Goal: Task Accomplishment & Management: Complete application form

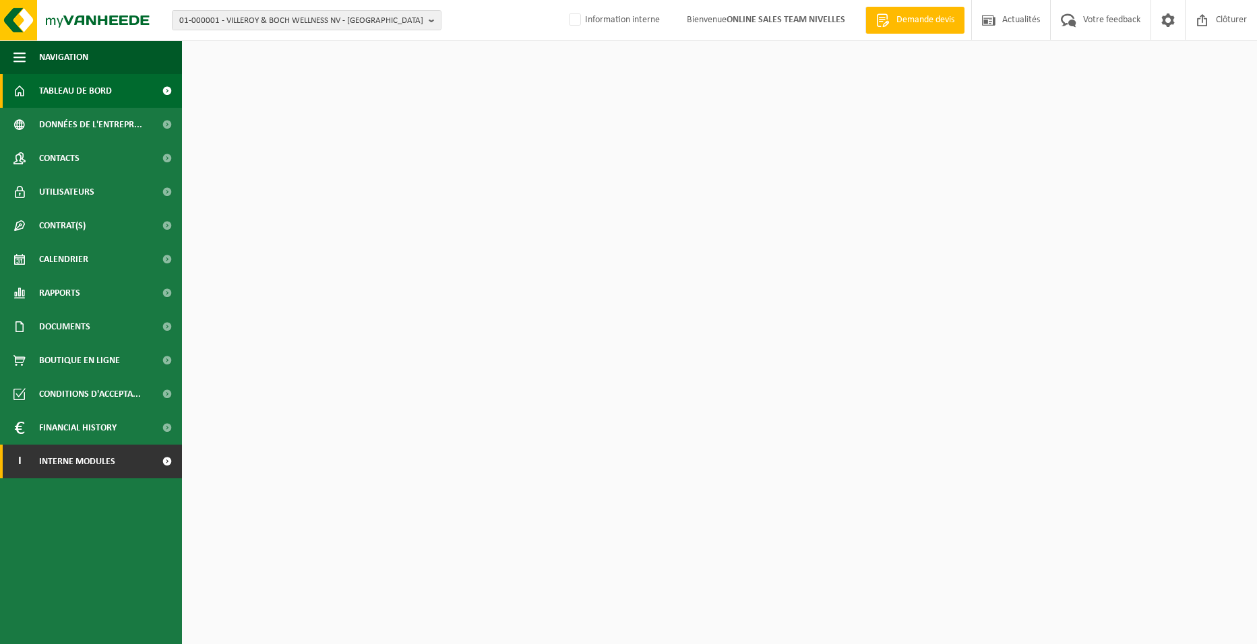
click at [114, 470] on span "Interne modules" at bounding box center [77, 462] width 76 height 34
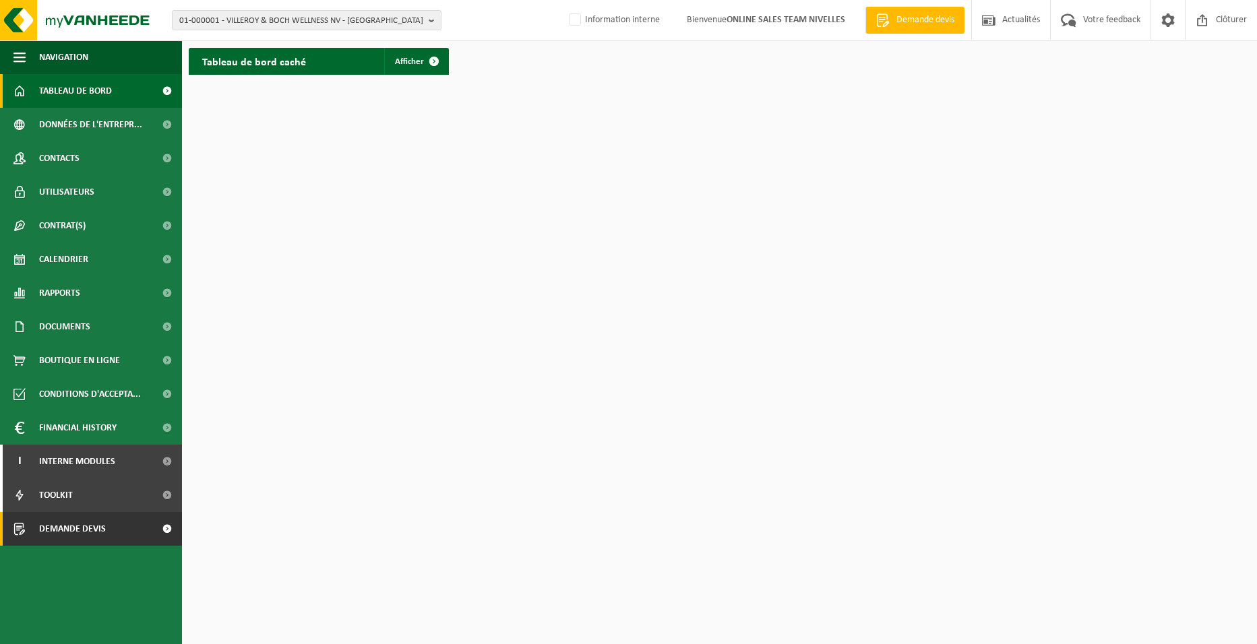
click at [106, 529] on link "Demande devis" at bounding box center [91, 529] width 182 height 34
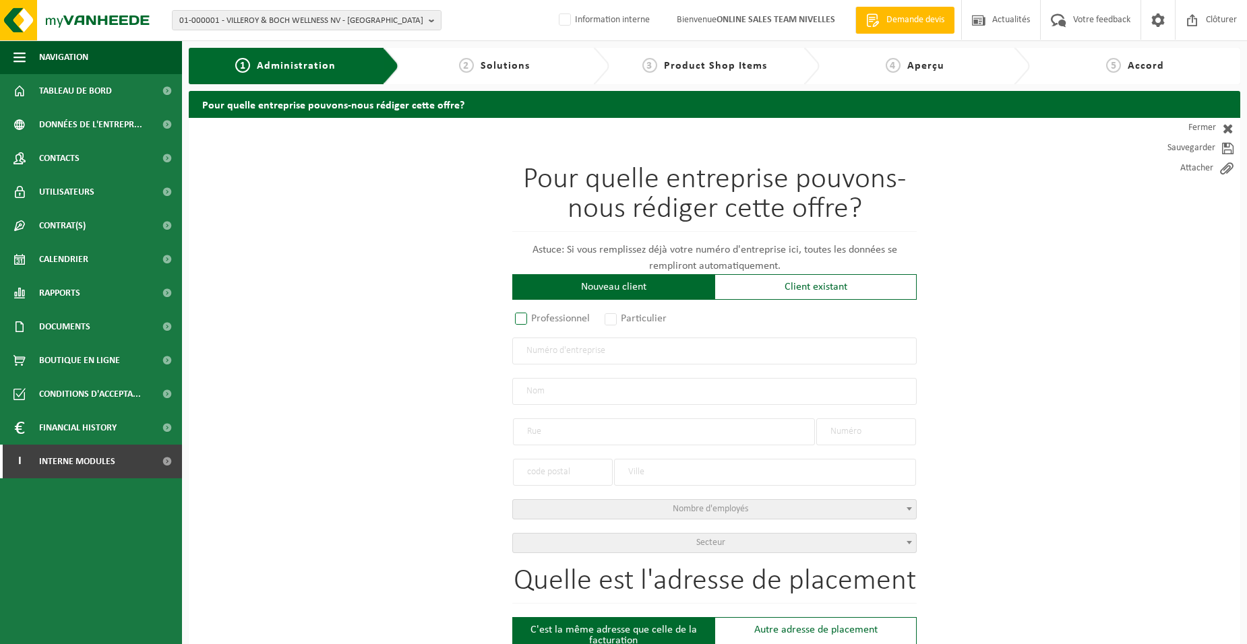
click at [565, 312] on label "Professionnel" at bounding box center [553, 318] width 82 height 19
click at [543, 315] on input "Professionnel" at bounding box center [538, 319] width 9 height 9
radio input "true"
click at [563, 363] on input "text" at bounding box center [714, 351] width 404 height 27
type input "0822229507"
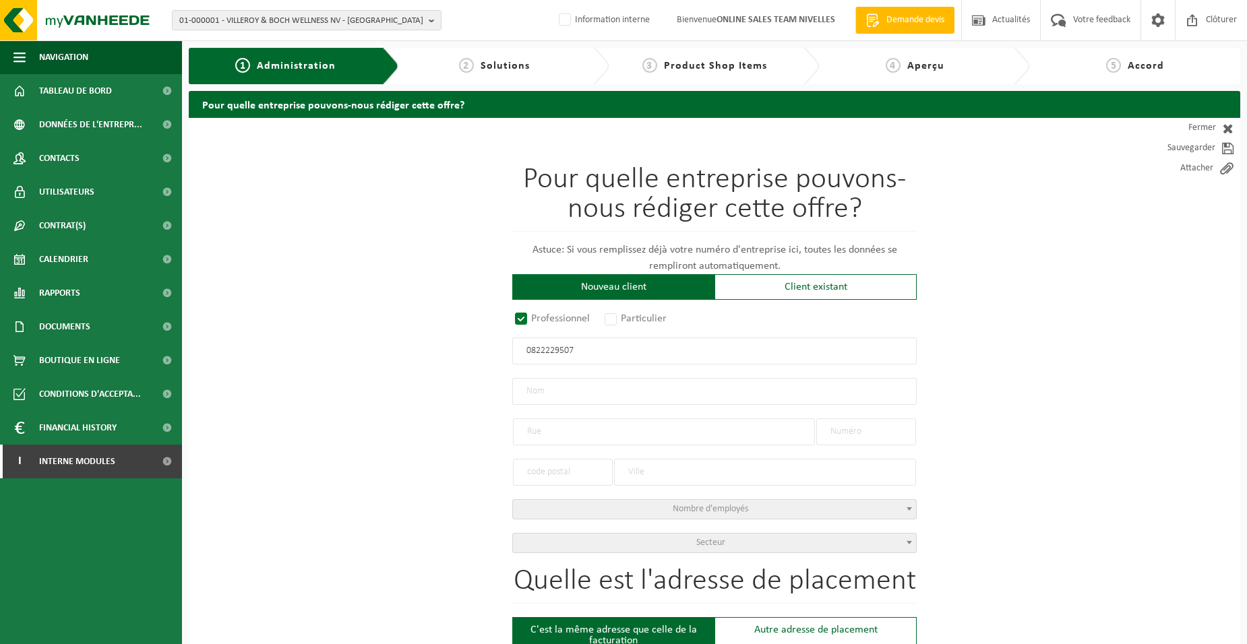
radio input "true"
type input "0822229507"
type input "GERICKE ET FILS"
type input "RUE DE MORIENSART"
type input "9/C"
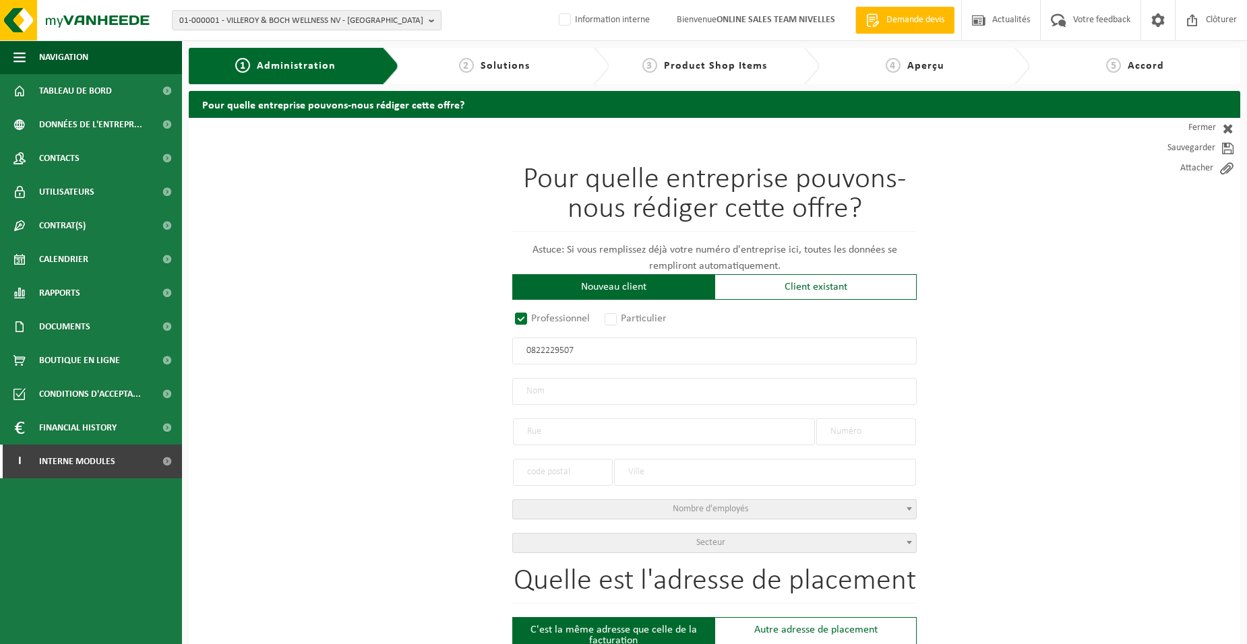
type input "1341"
type input "OTTIGNIES-LOUVAIN-LA-NEUVE"
select select "D"
type input "GERICKE ET FILS"
type input "RUE DE MORIENSART"
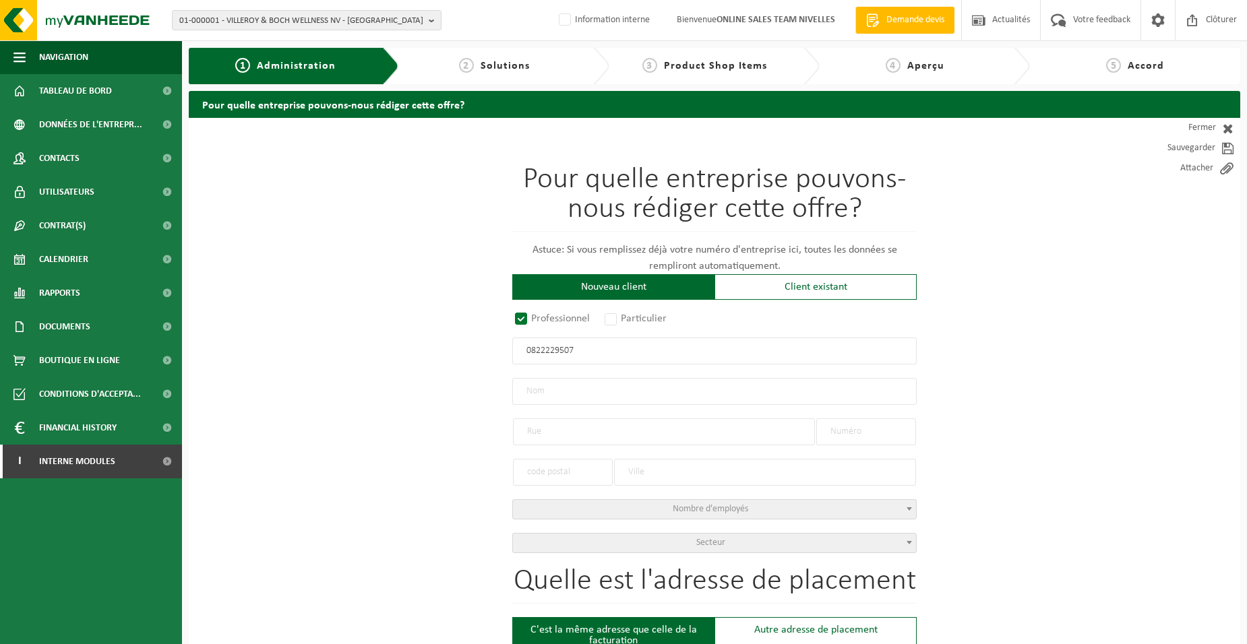
type input "9/C"
type input "1341"
type input "OTTIGNIES-LOUVAIN-LA-NEUVE"
type input "2184166123"
type input "0822229507"
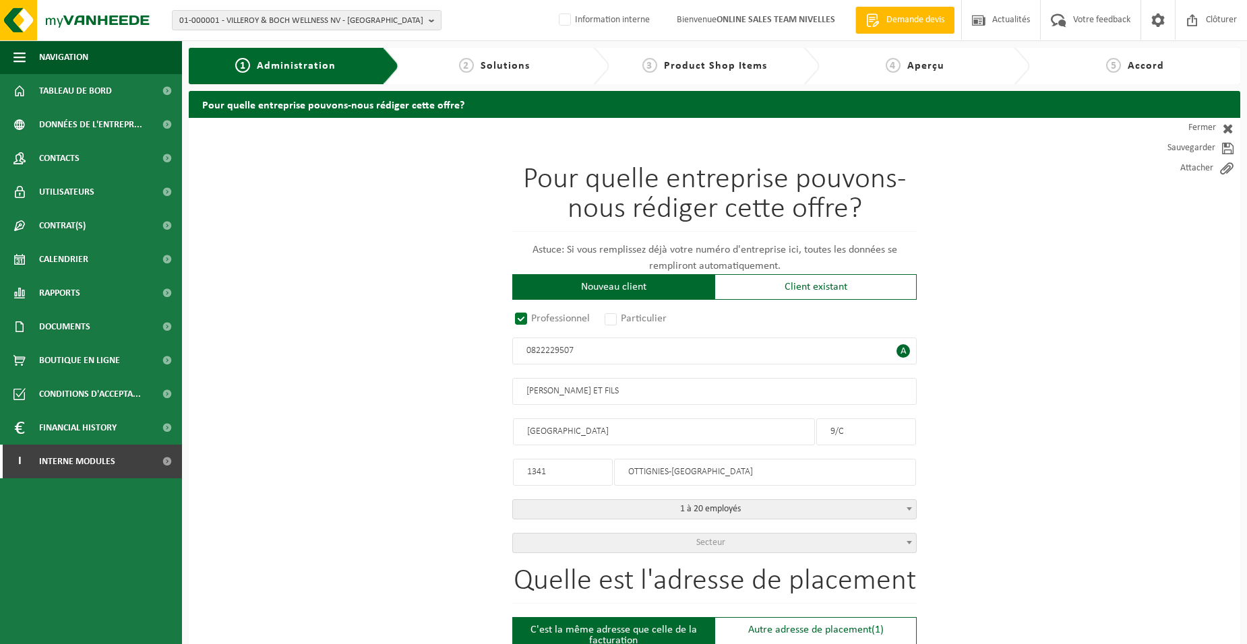
drag, startPoint x: 591, startPoint y: 477, endPoint x: 413, endPoint y: 459, distance: 178.9
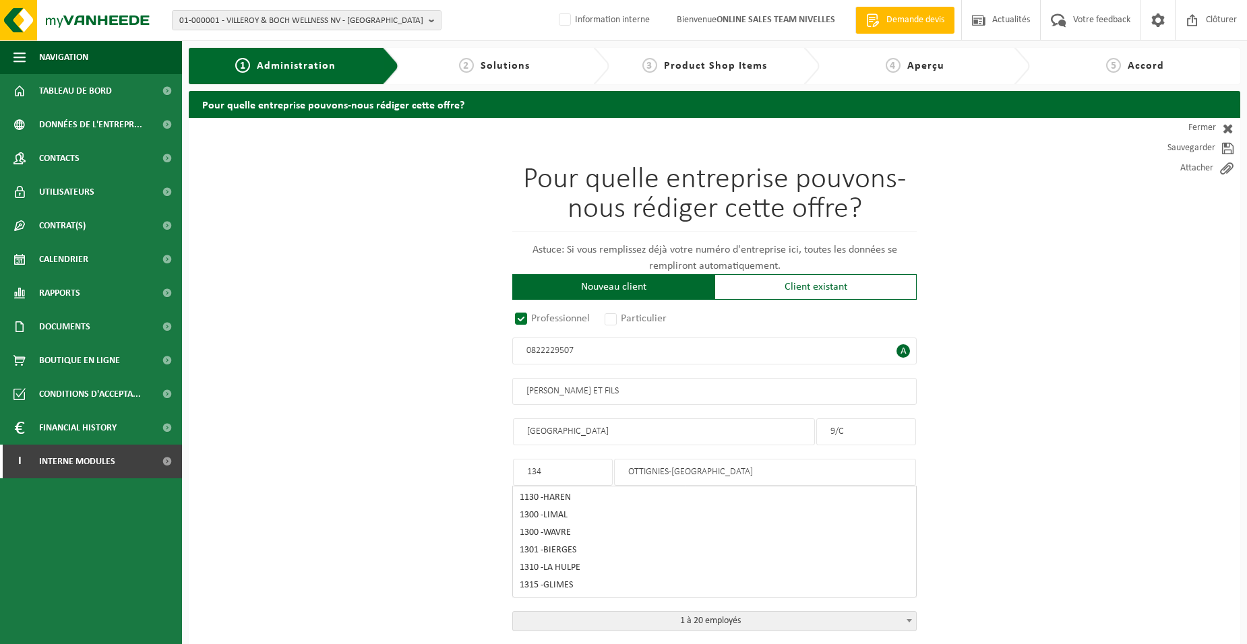
type input "1341"
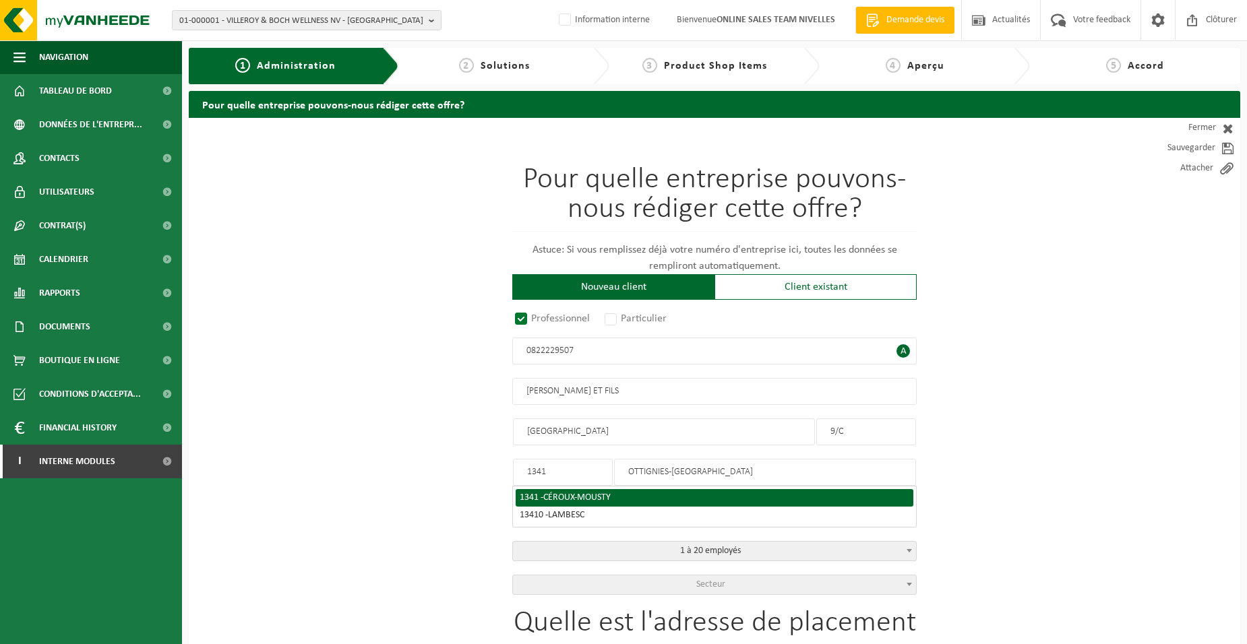
click at [558, 493] on span "CÉROUX-MOUSTY" at bounding box center [576, 498] width 67 height 10
type input "CÉROUX-MOUSTY"
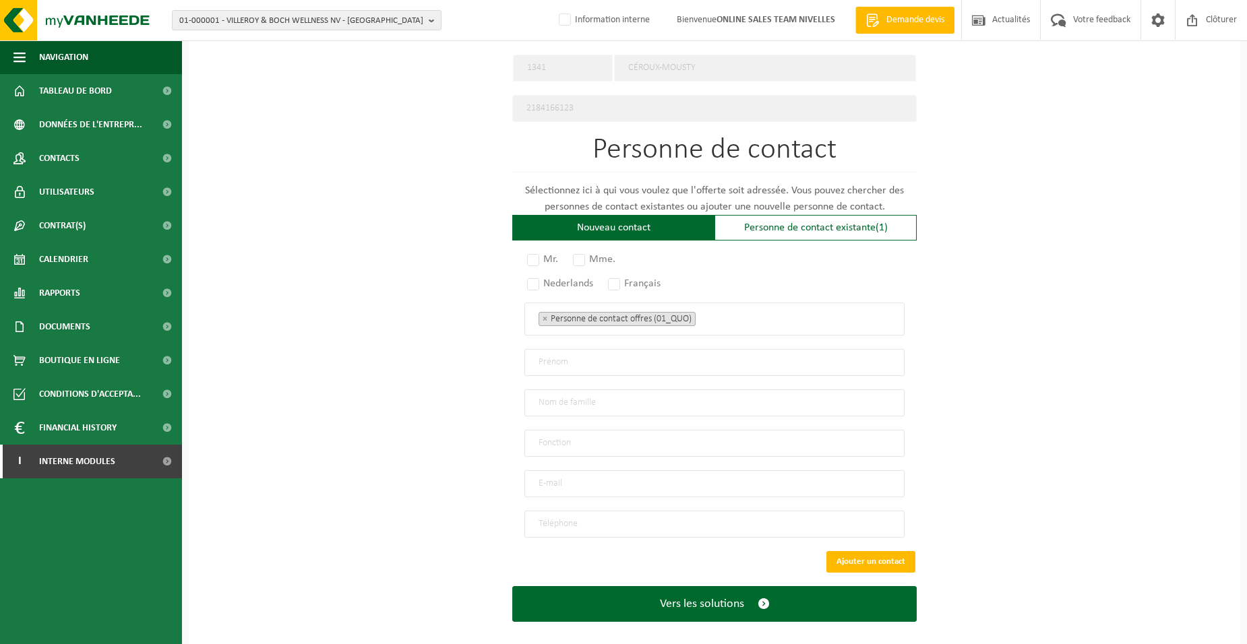
scroll to position [702, 0]
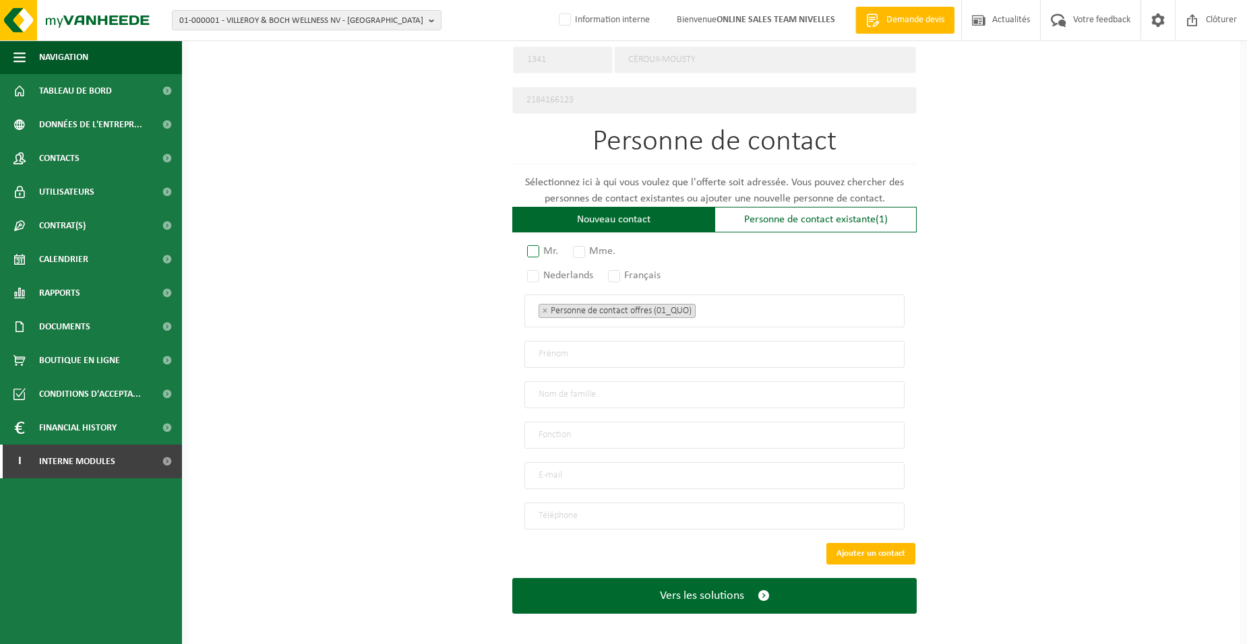
click at [528, 247] on label "Mr." at bounding box center [543, 251] width 38 height 19
radio input "true"
click at [613, 272] on label "Français" at bounding box center [634, 275] width 59 height 19
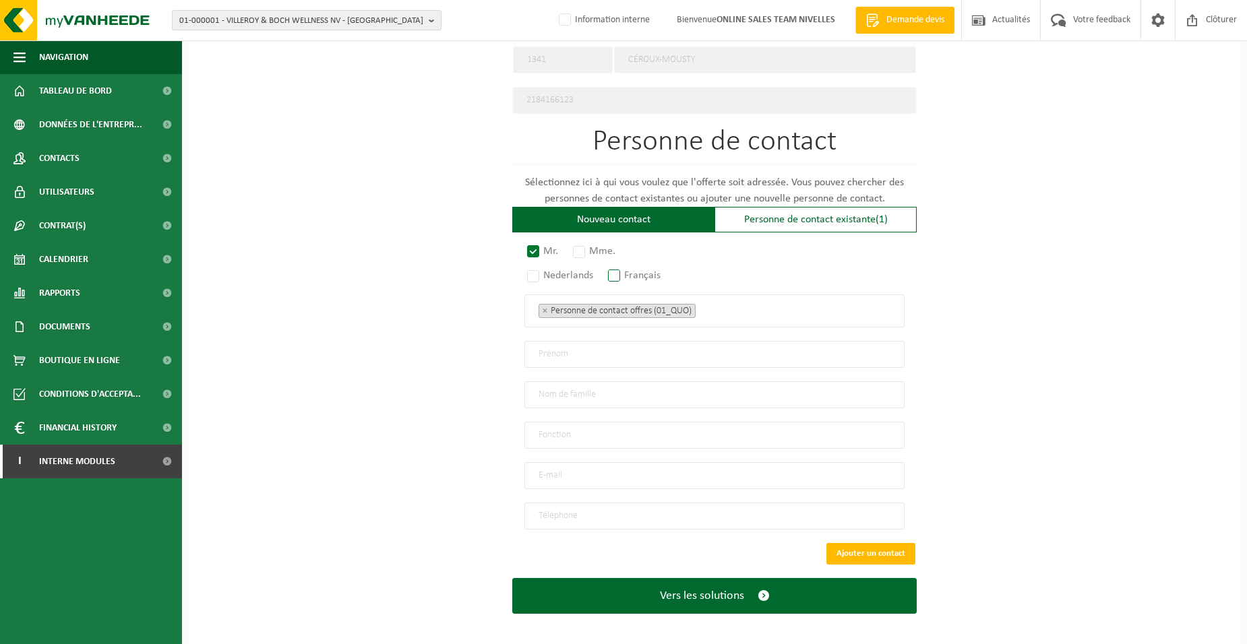
radio input "true"
click at [764, 317] on span "× Personne de contact offres (01_QUO)" at bounding box center [714, 311] width 380 height 33
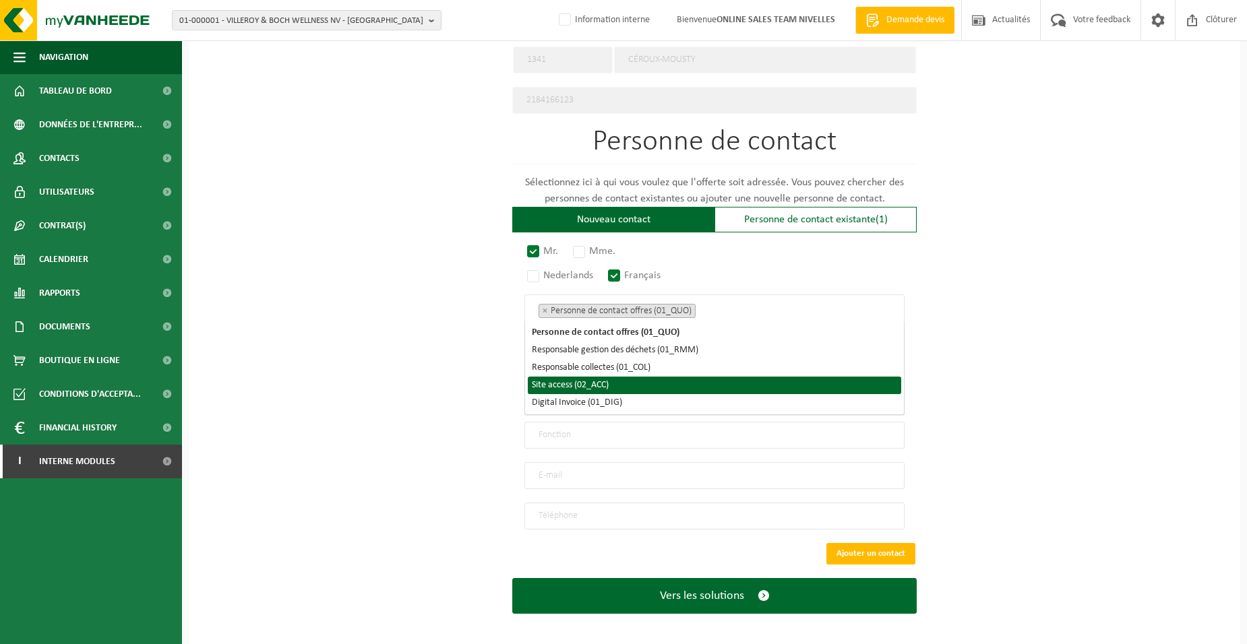
click at [704, 389] on li "Site access (02_ACC)" at bounding box center [714, 386] width 373 height 18
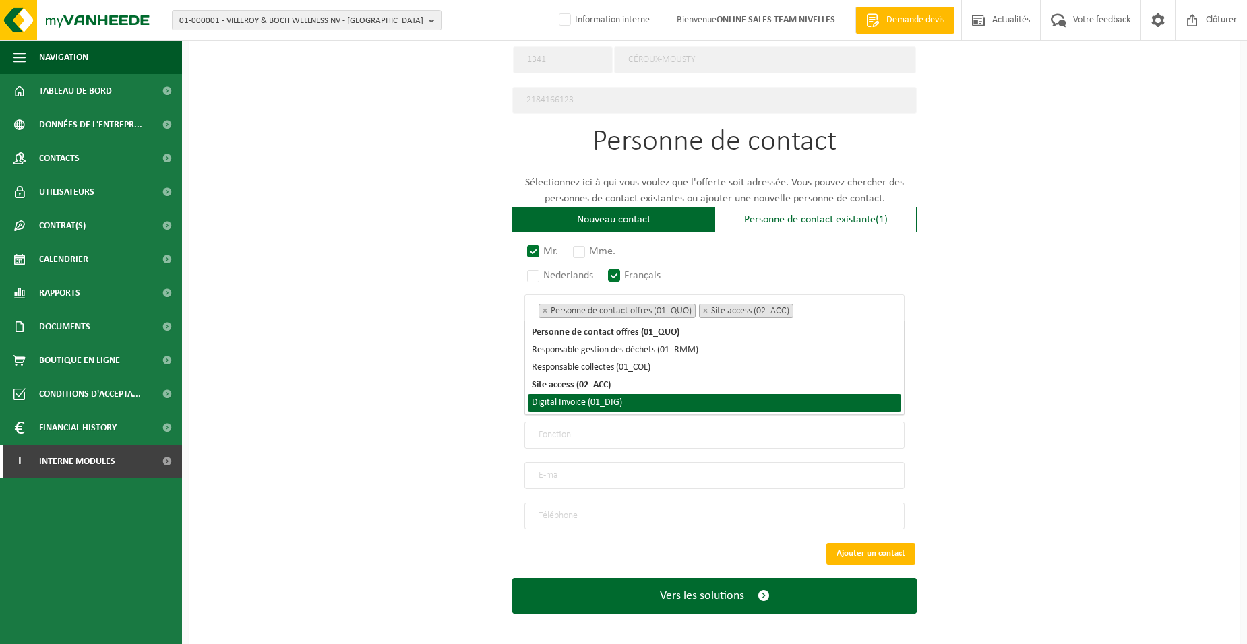
click at [699, 402] on li "Digital Invoice (01_DIG)" at bounding box center [714, 403] width 373 height 18
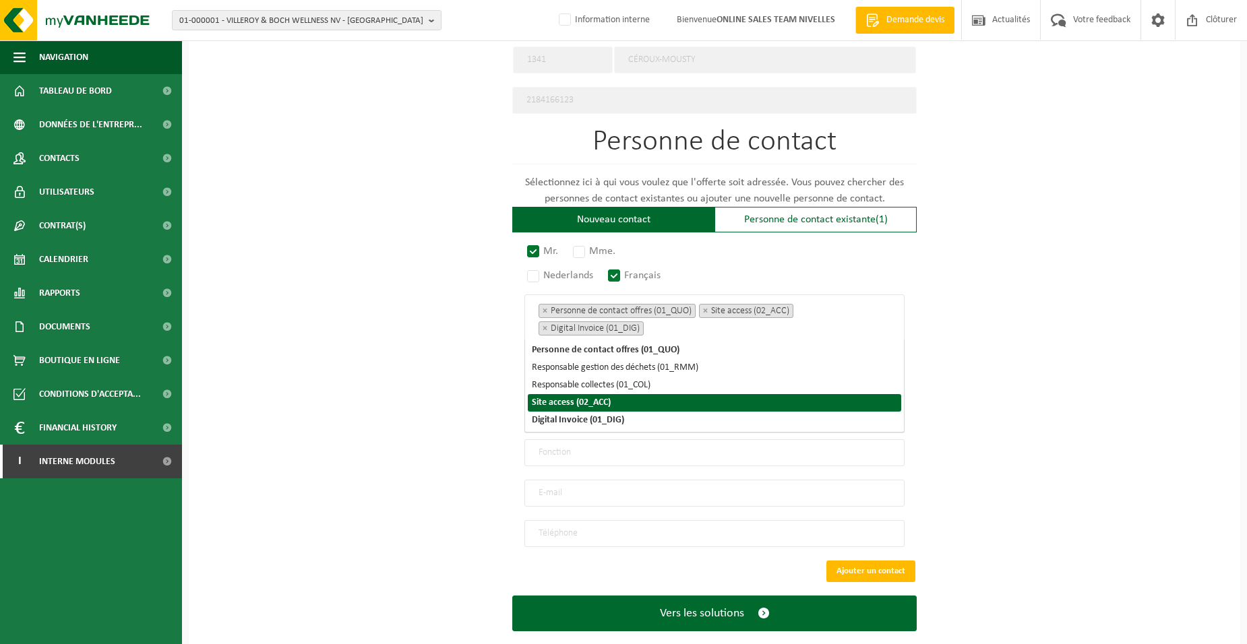
click at [356, 406] on div "Pour quelle entreprise pouvons-nous rédiger cette offre? Astuce: Si vous rempli…" at bounding box center [714, 40] width 1051 height 1249
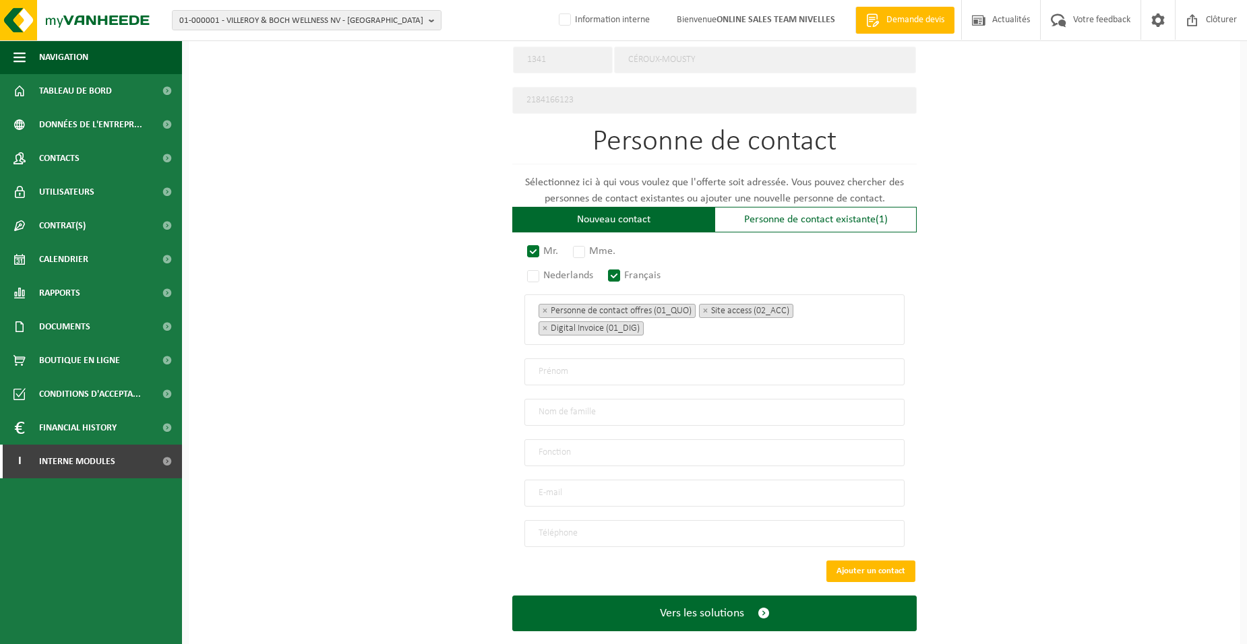
click at [549, 369] on input "text" at bounding box center [714, 372] width 380 height 27
type input "JEAN"
click at [533, 406] on input "text" at bounding box center [714, 412] width 380 height 27
type input "GERICKE"
click at [561, 450] on input "text" at bounding box center [714, 452] width 380 height 27
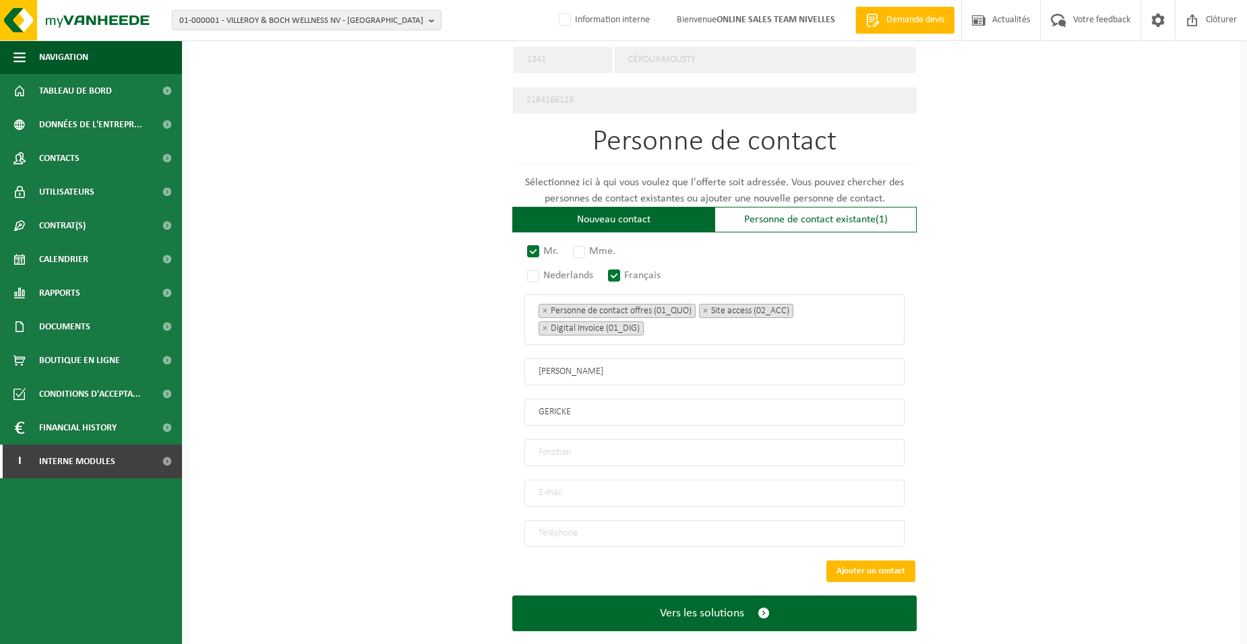
type input "Directeur"
click at [556, 490] on input "email" at bounding box center [714, 493] width 380 height 27
type input "INFO@MORIENSART.BE"
click at [561, 529] on input "tel" at bounding box center [714, 533] width 380 height 27
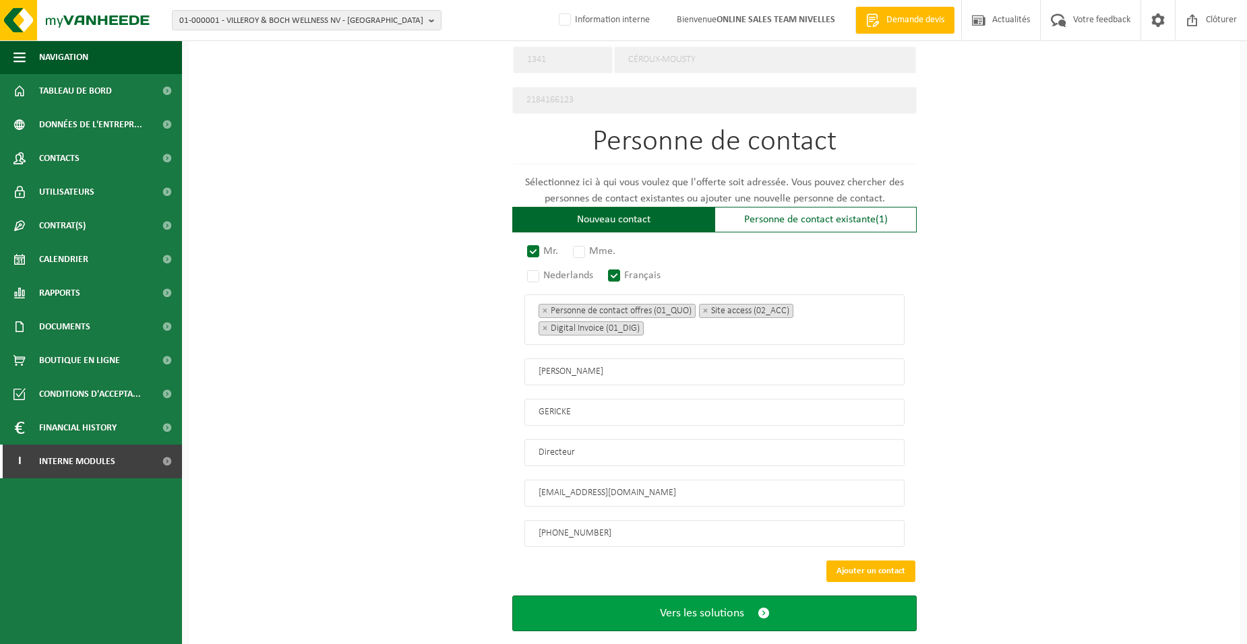
type input "+32 475 30 47 61"
click at [619, 597] on button "Vers les solutions" at bounding box center [714, 614] width 404 height 36
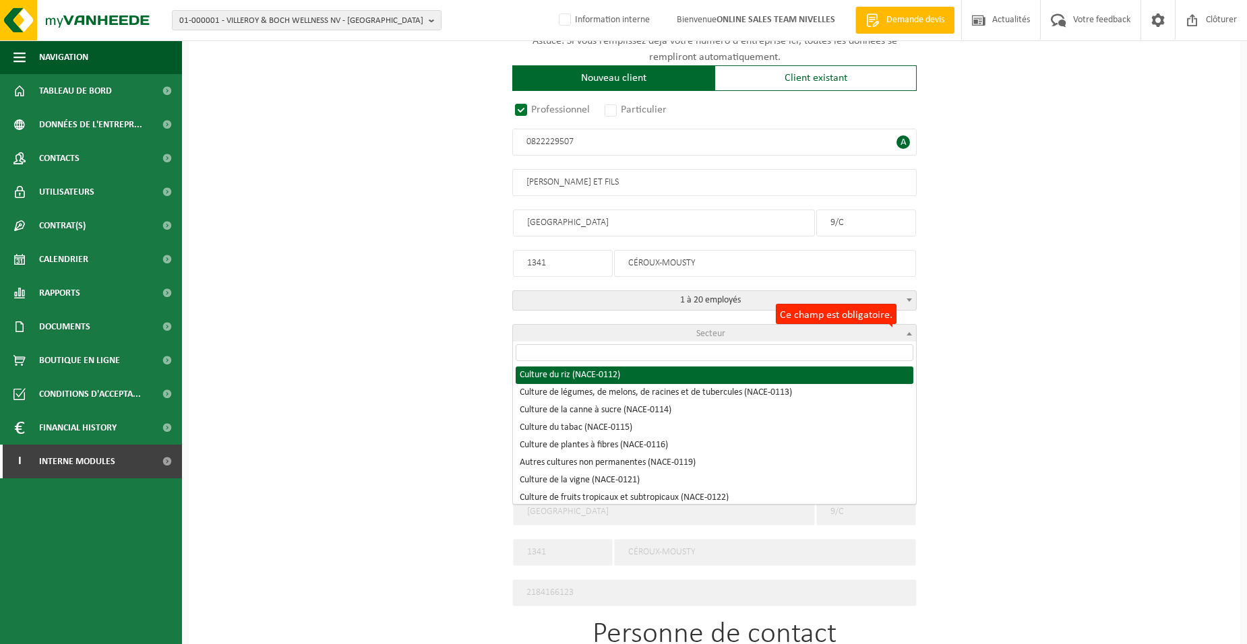
click at [771, 336] on span "Secteur" at bounding box center [714, 334] width 403 height 19
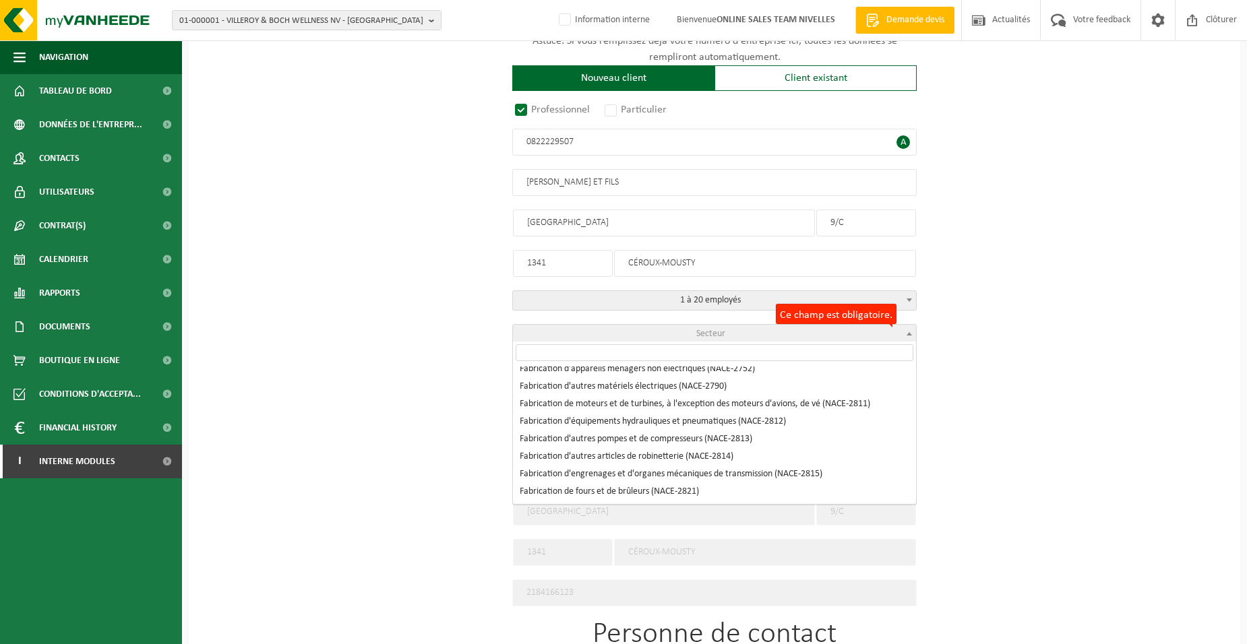
scroll to position [4274, 0]
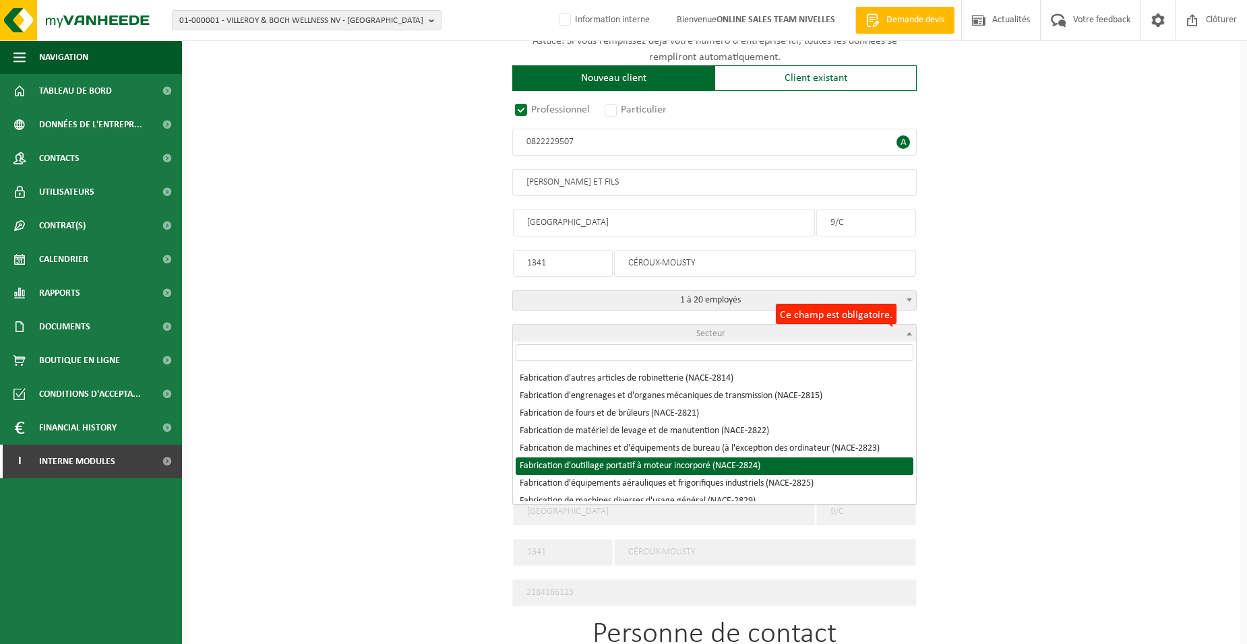
select select "NACE_2824"
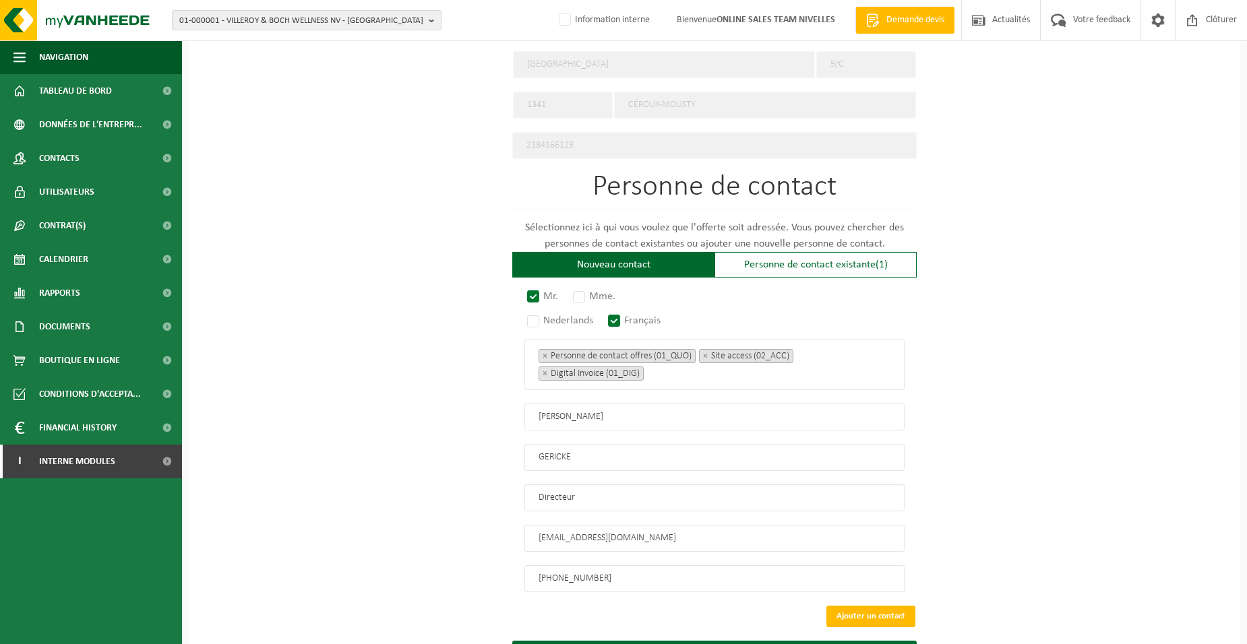
scroll to position [719, 0]
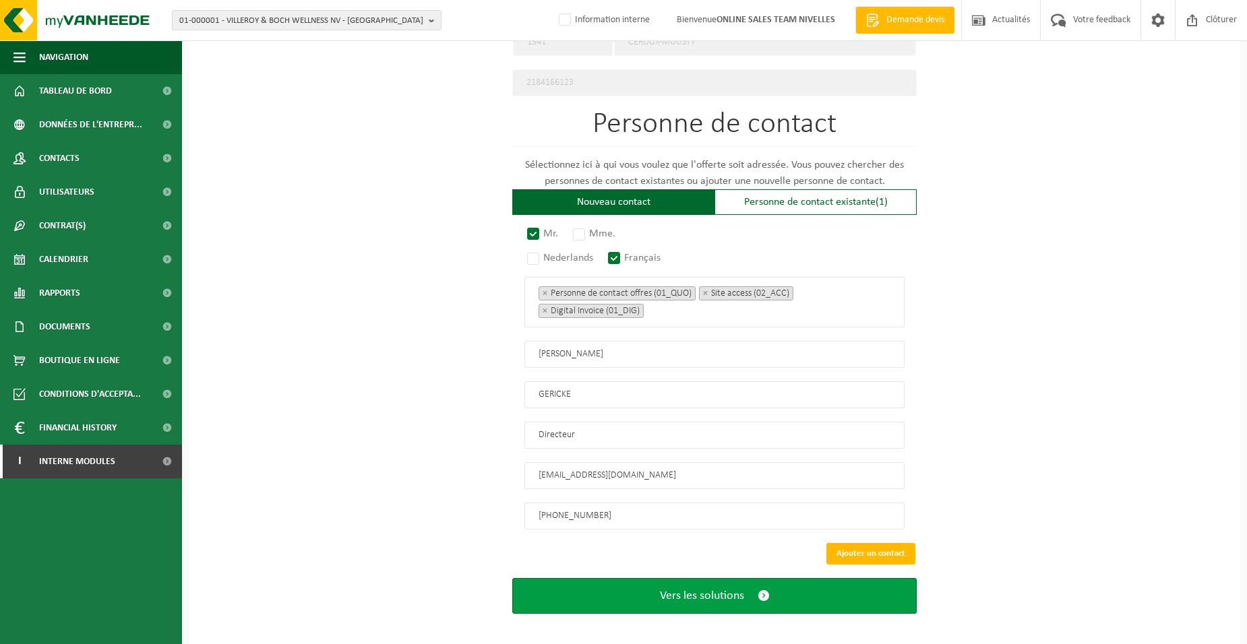
click at [634, 596] on button "Vers les solutions" at bounding box center [714, 596] width 404 height 36
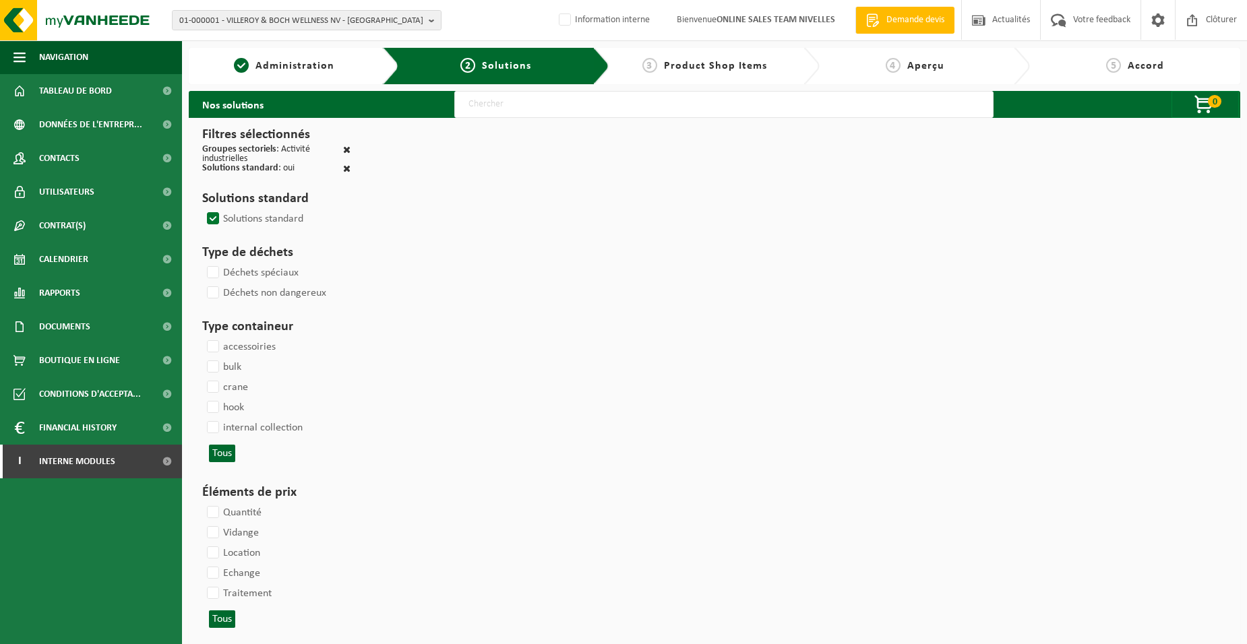
click at [476, 101] on input "text" at bounding box center [723, 104] width 539 height 27
type input "000052"
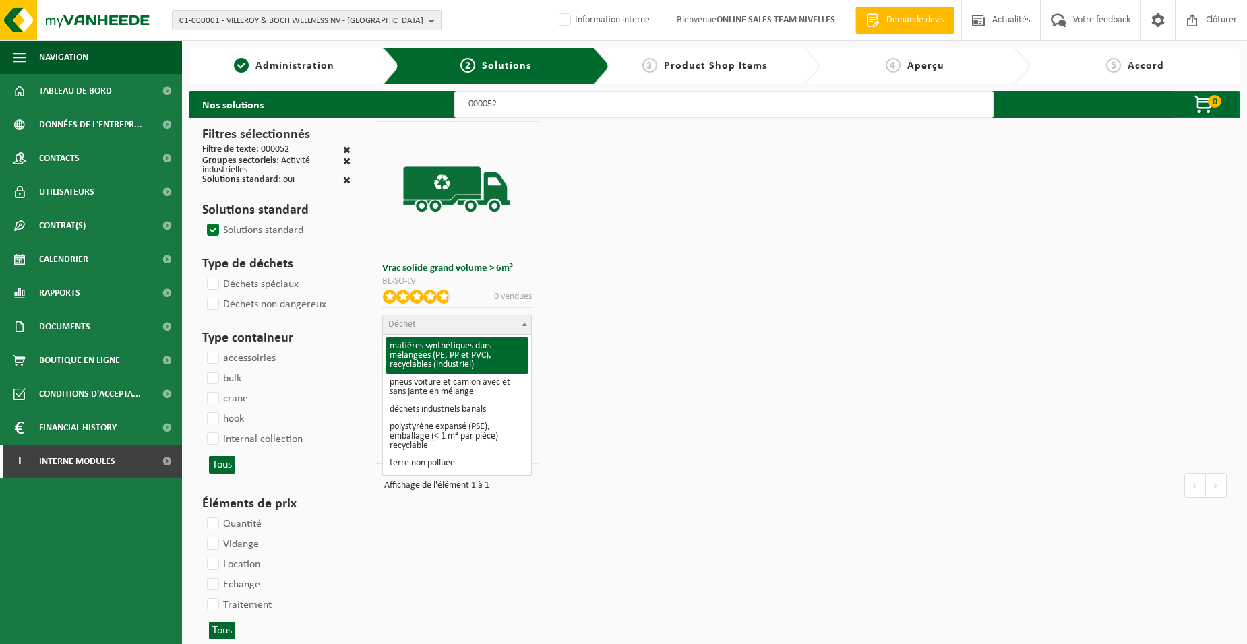
click at [473, 321] on span "Déchet" at bounding box center [457, 324] width 148 height 19
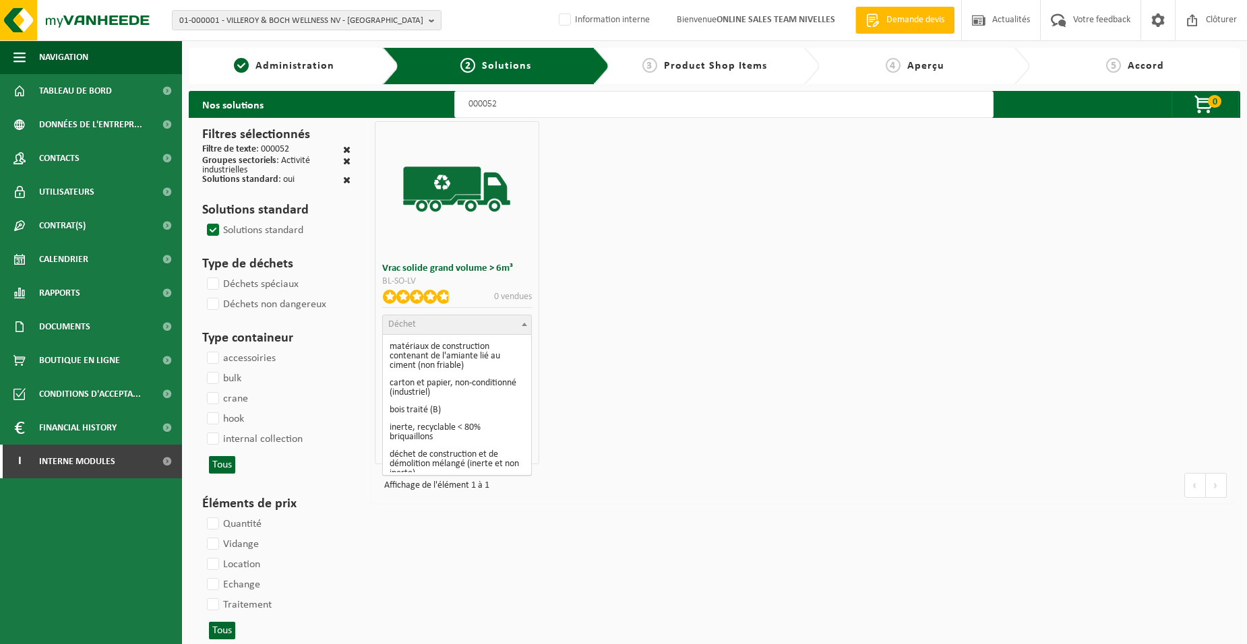
scroll to position [135, 0]
select select "31"
select select
select select "47"
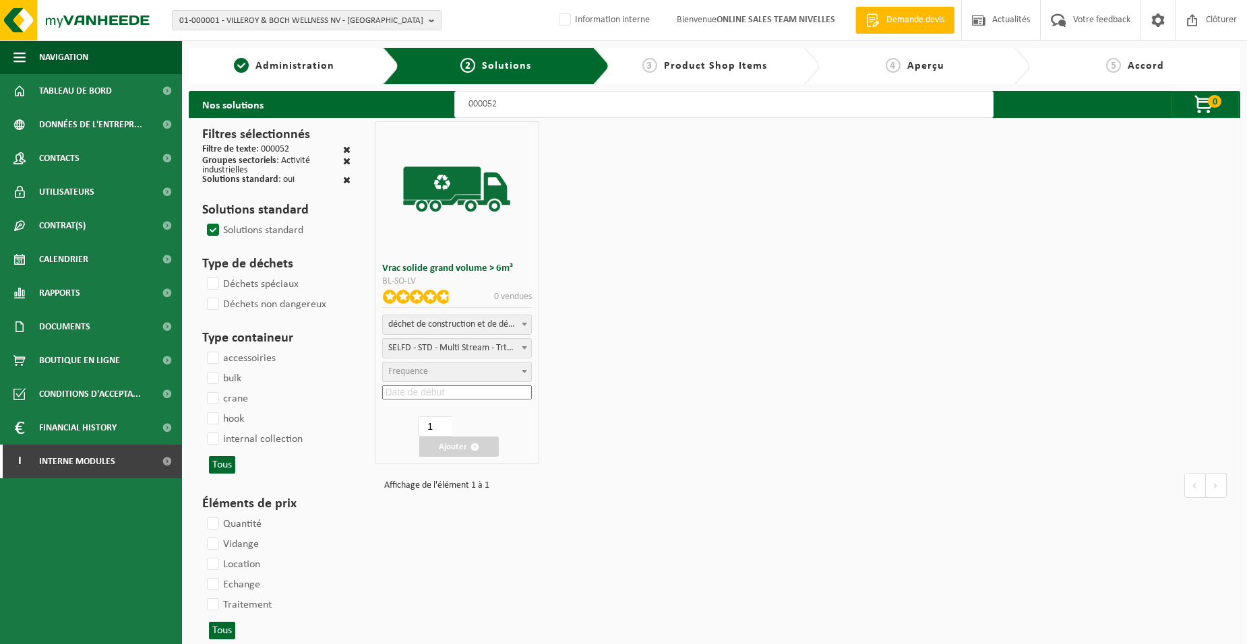
select select "25"
click at [458, 392] on input at bounding box center [456, 393] width 149 height 14
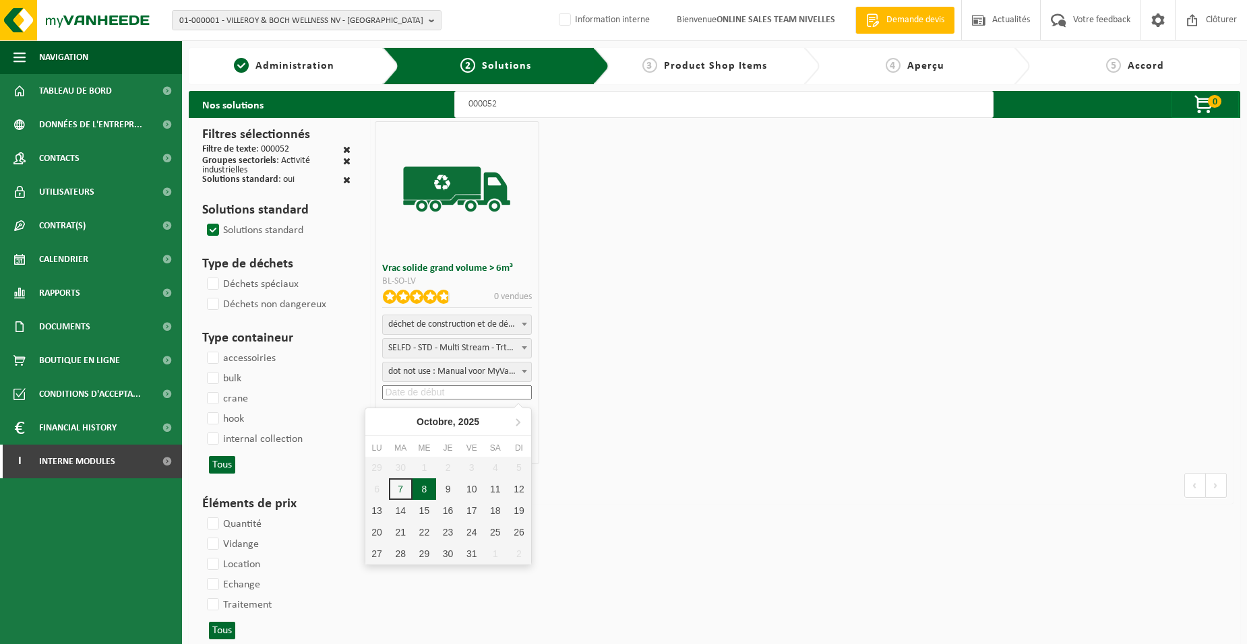
click at [433, 489] on div "8" at bounding box center [424, 490] width 24 height 22
type input "2025-10-08"
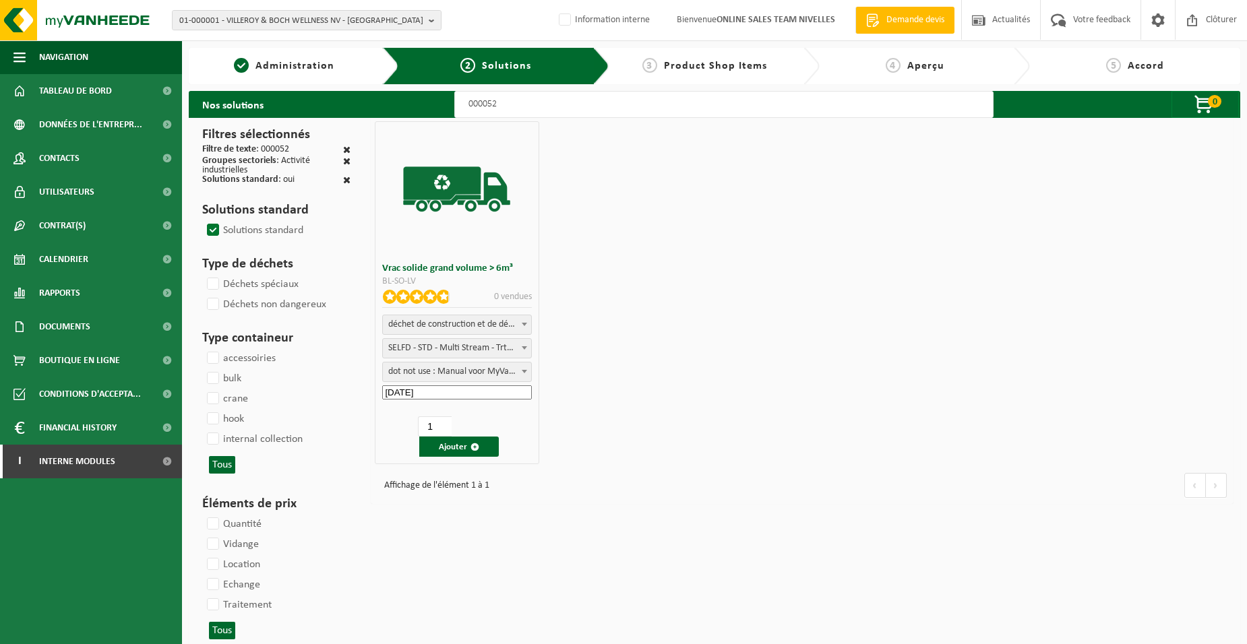
click at [450, 443] on button "Ajouter" at bounding box center [459, 447] width 80 height 20
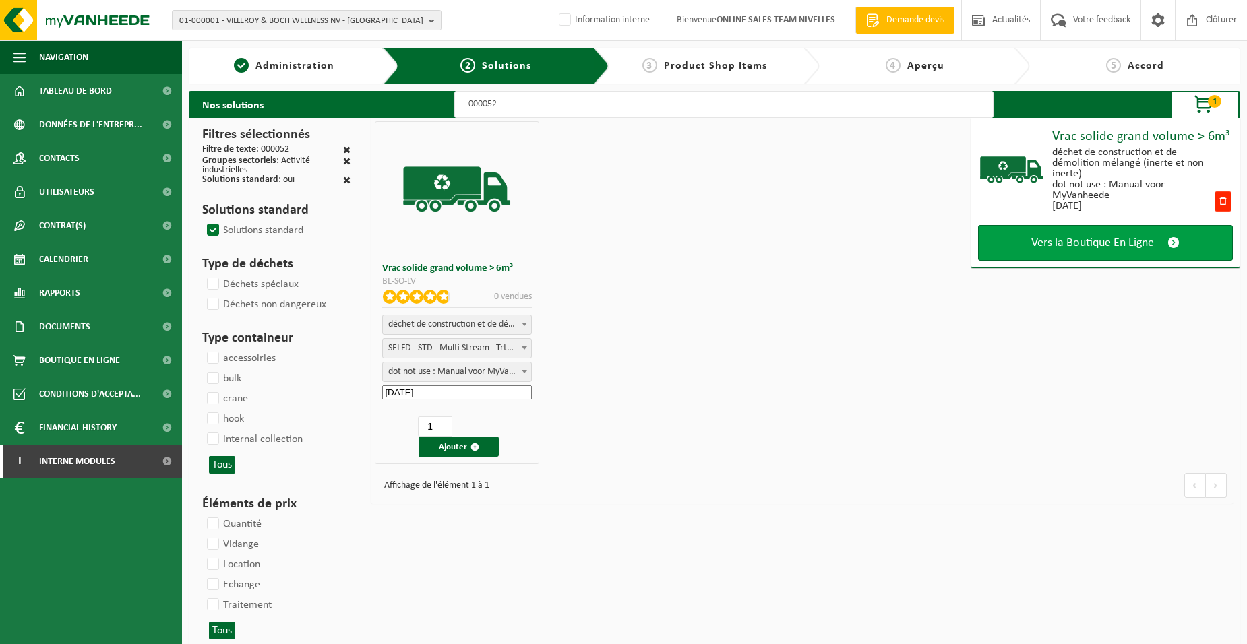
click at [1033, 249] on span "Vers la Boutique En Ligne" at bounding box center [1092, 243] width 123 height 14
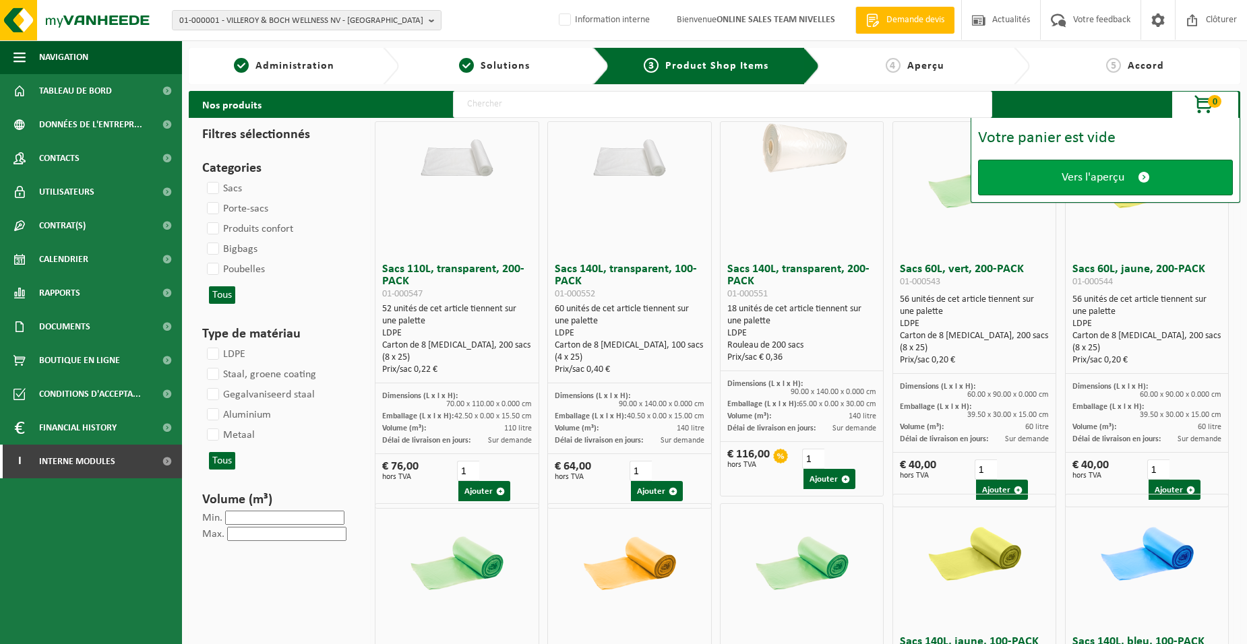
click at [1013, 165] on link "Vers l'aperçu" at bounding box center [1105, 178] width 255 height 36
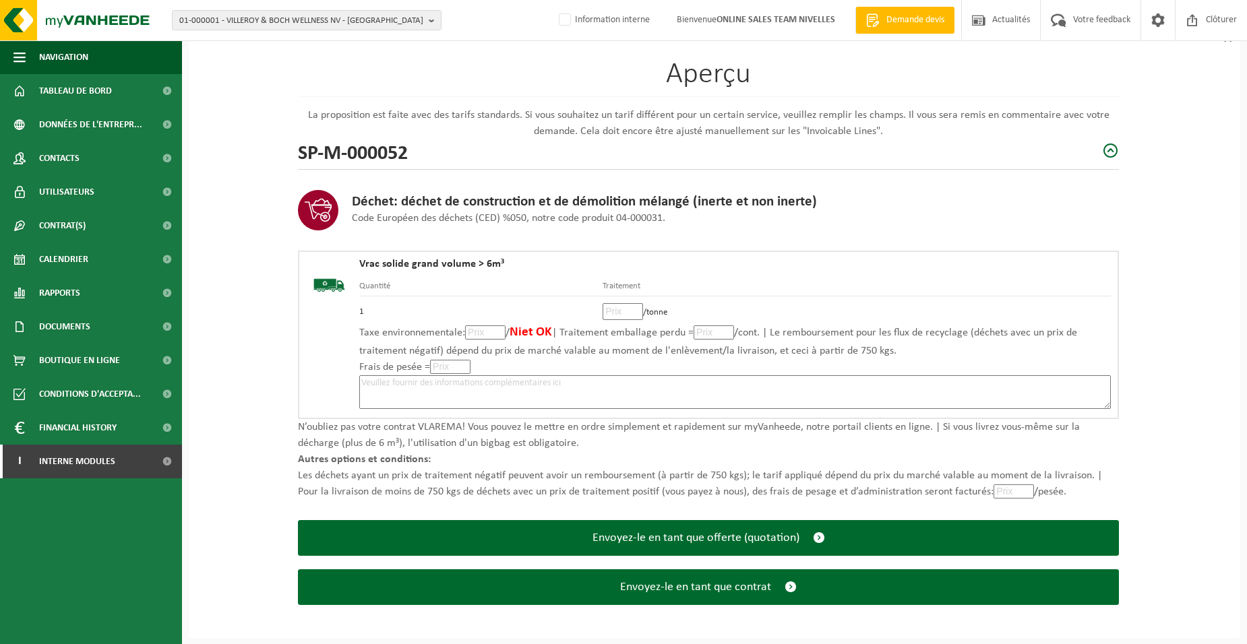
scroll to position [92, 0]
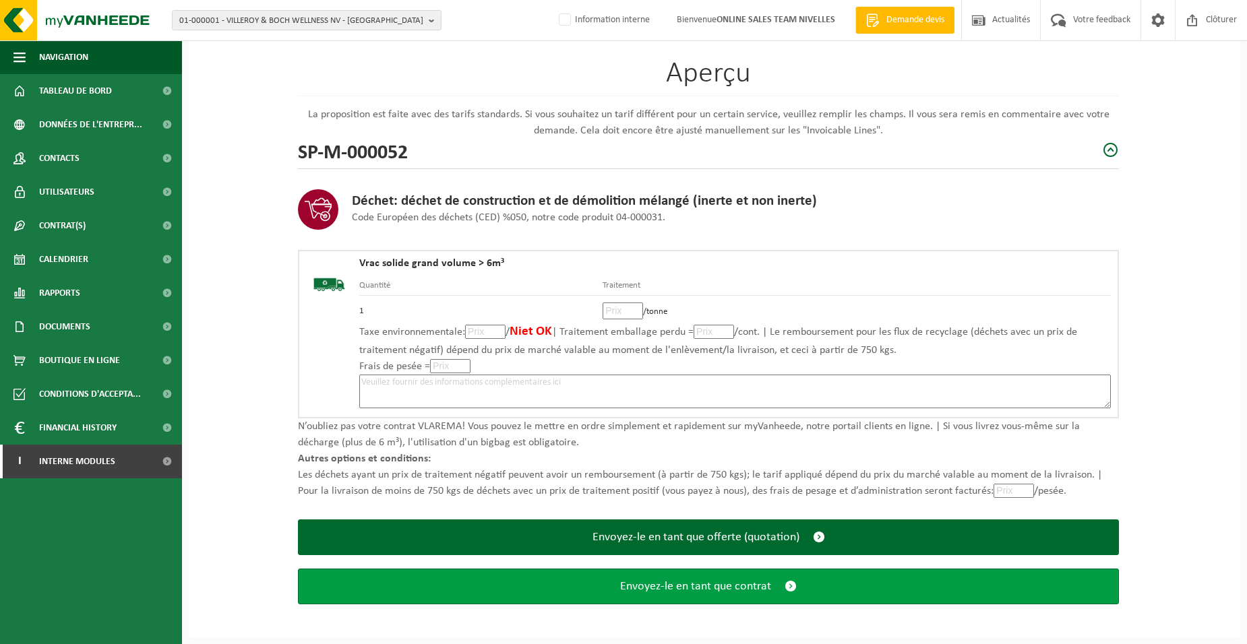
click at [698, 592] on span "Envoyez-le en tant que contrat" at bounding box center [695, 587] width 151 height 14
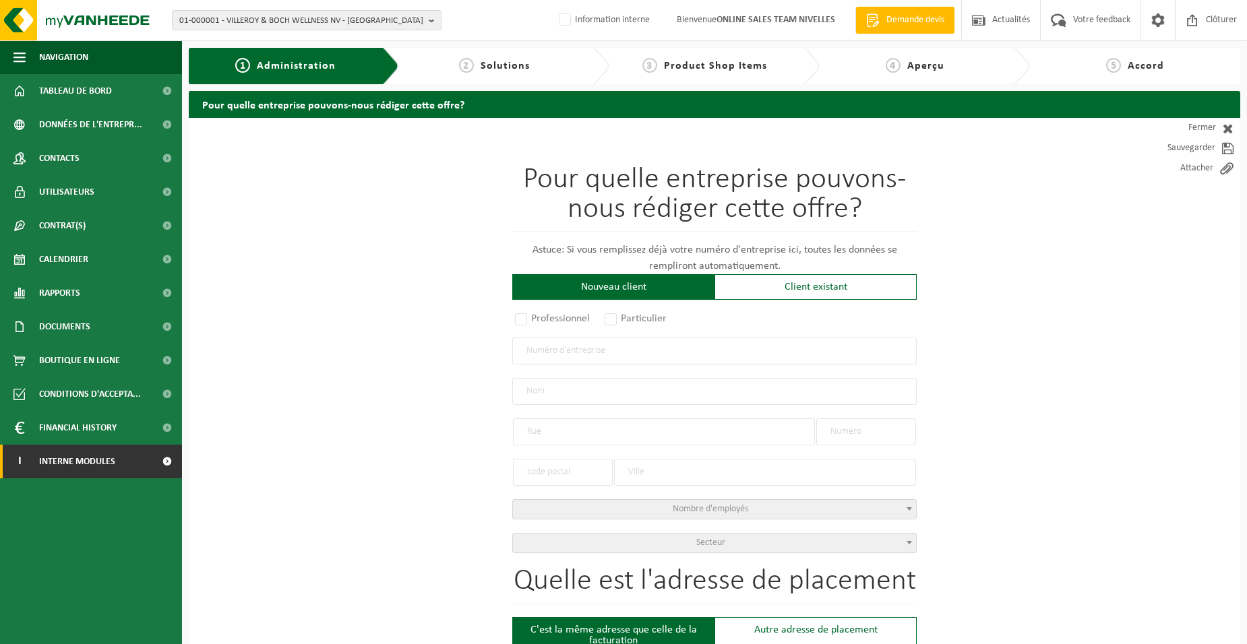
click at [150, 459] on link "I Interne modules" at bounding box center [91, 462] width 182 height 34
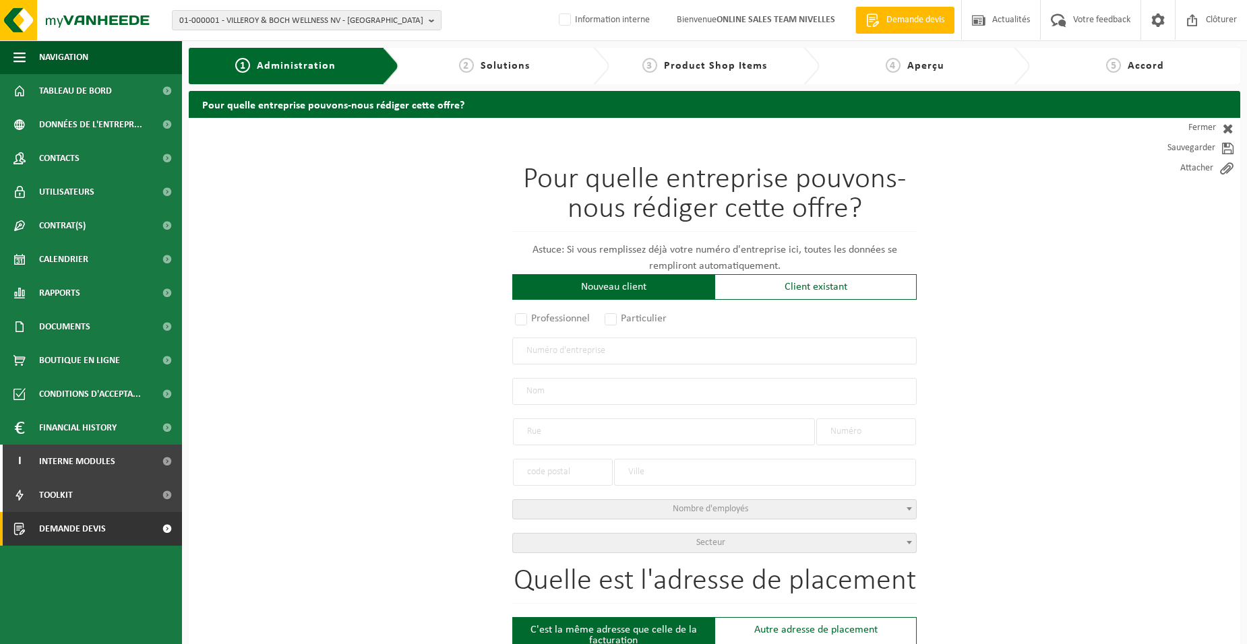
click at [109, 527] on link "Demande devis" at bounding box center [91, 529] width 182 height 34
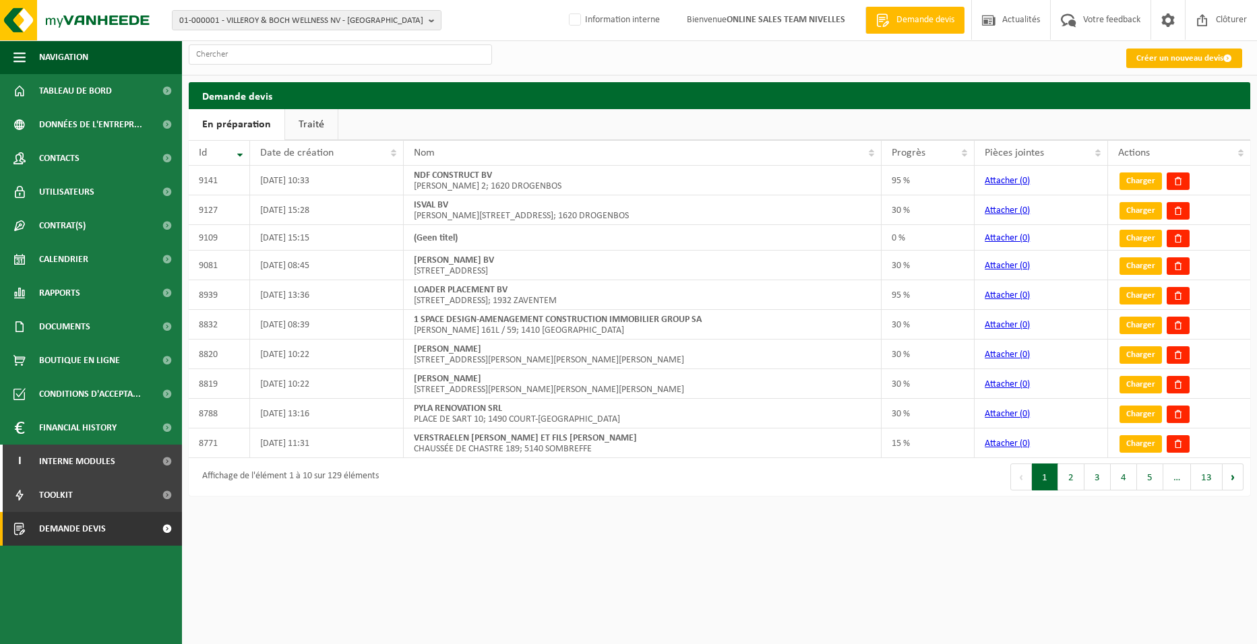
click at [1144, 55] on link "Créer un nouveau devis" at bounding box center [1184, 59] width 116 height 20
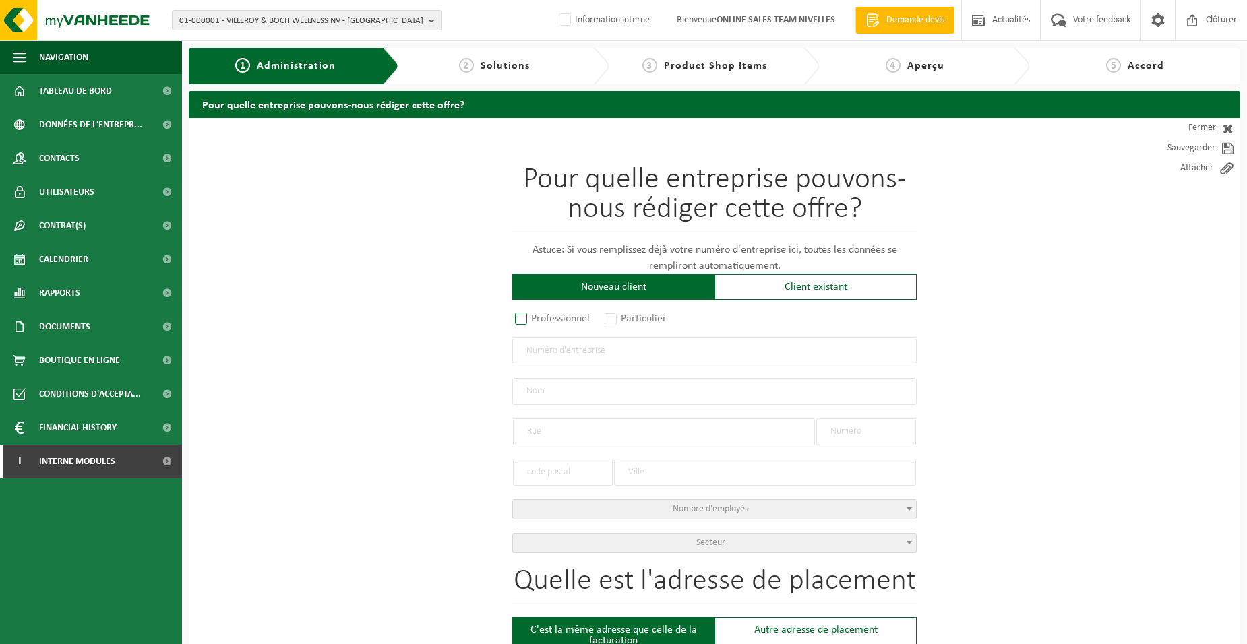
click at [543, 315] on label "Professionnel" at bounding box center [553, 318] width 82 height 19
click at [543, 315] on input "Professionnel" at bounding box center [538, 319] width 9 height 9
radio input "true"
click at [568, 352] on input "text" at bounding box center [714, 351] width 404 height 27
type input "0419453437"
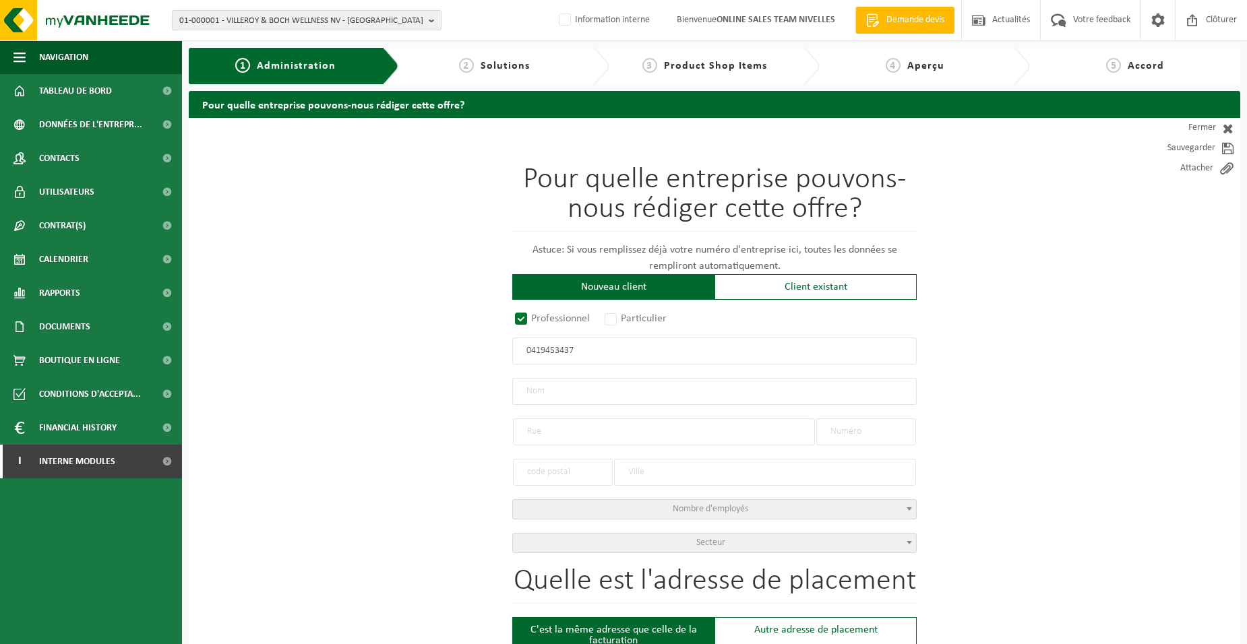
radio input "true"
type input "0419453437"
type input "FODETRA-HOTTON INFRA SA"
type input "[GEOGRAPHIC_DATA]"
type input "14"
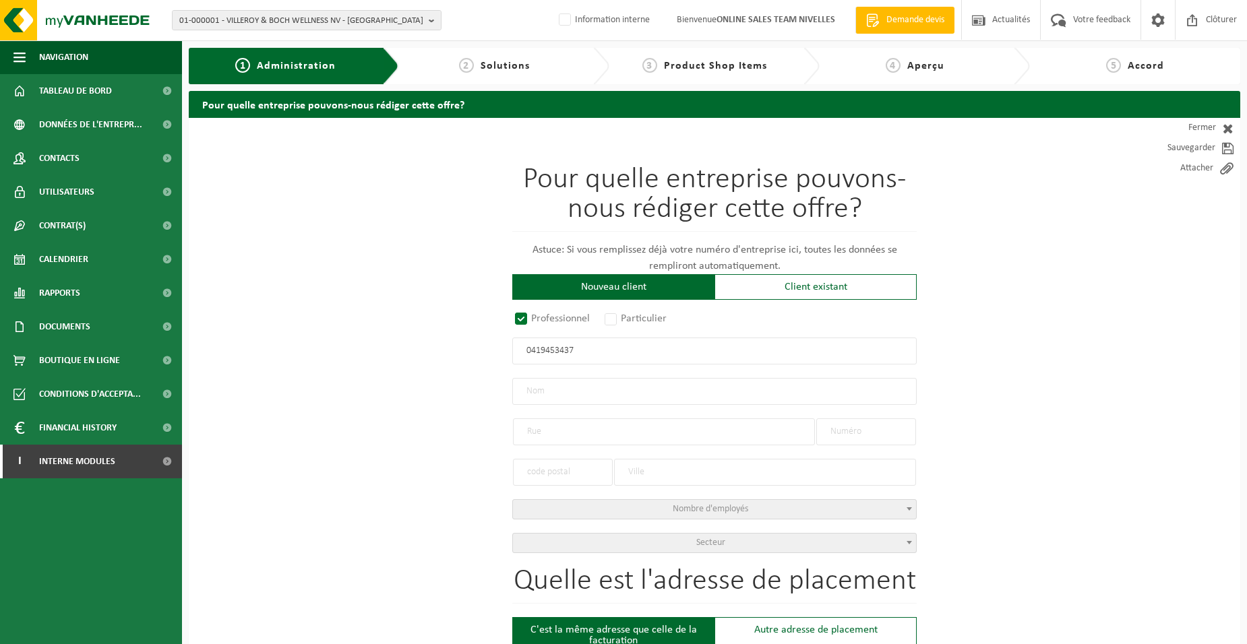
type input "6180"
type input "COURCELLES"
select select "B"
select select "NACE_4312"
type input "FODETRA-HOTTON INFRA SA"
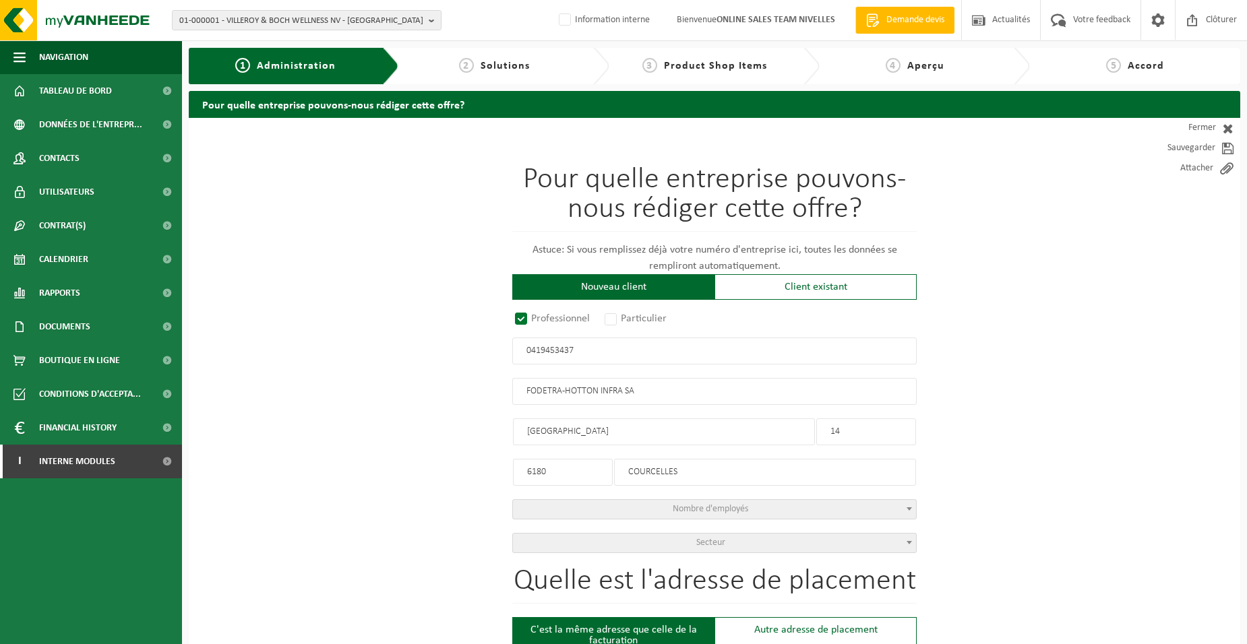
type input "[GEOGRAPHIC_DATA]"
type input "14"
type input "6180"
type input "COURCELLES"
type input "2276594156"
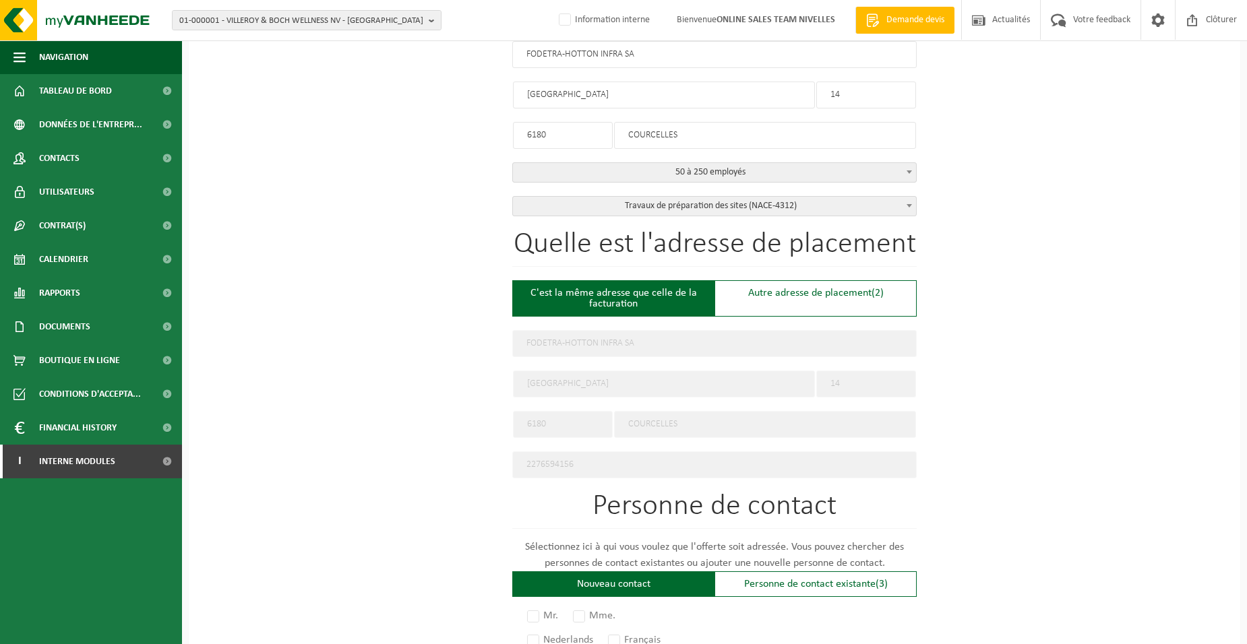
scroll to position [674, 0]
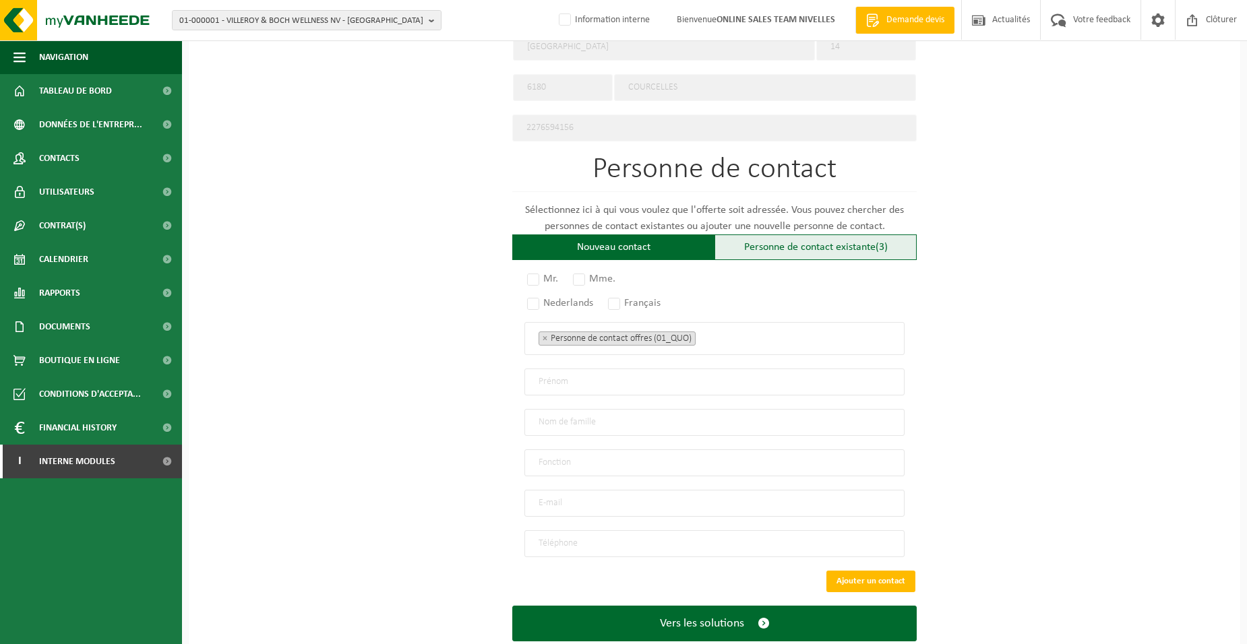
type input "0419453437"
click at [782, 246] on div "Personne de contact existante (3)" at bounding box center [815, 248] width 202 height 26
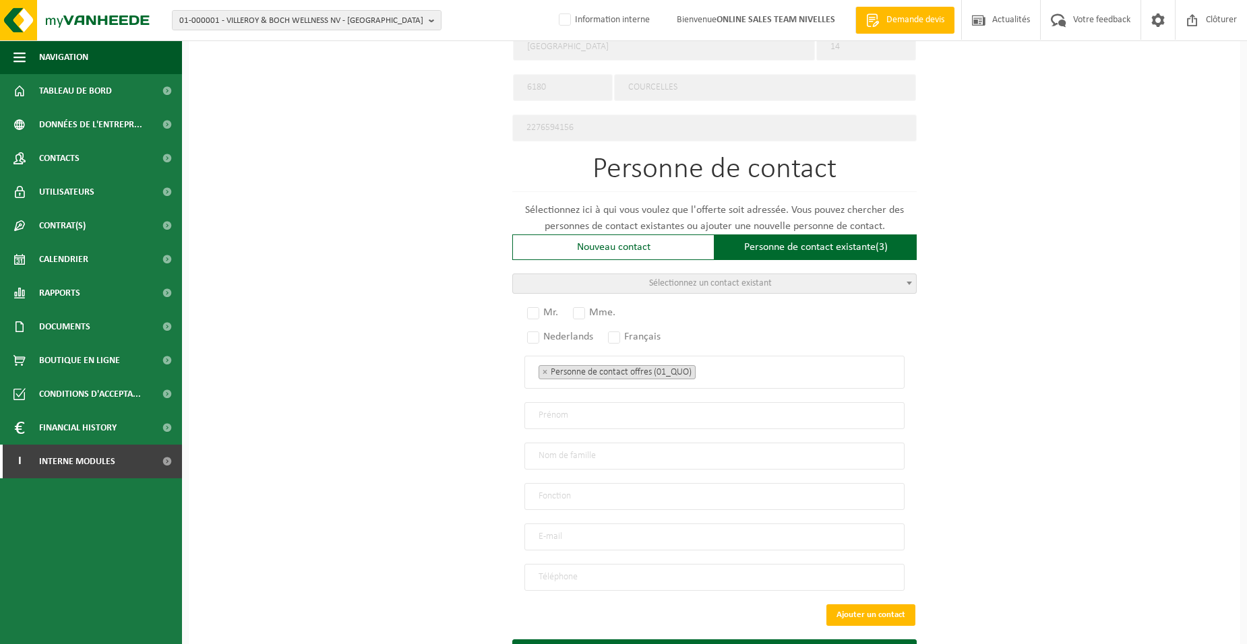
click at [737, 283] on span "Sélectionnez un contact existant" at bounding box center [710, 283] width 123 height 10
click at [416, 319] on div "Pour quelle entreprise pouvons-nous rédiger cette offre? Astuce: Si vous rempli…" at bounding box center [714, 76] width 1051 height 1265
